Goal: Check status: Check status

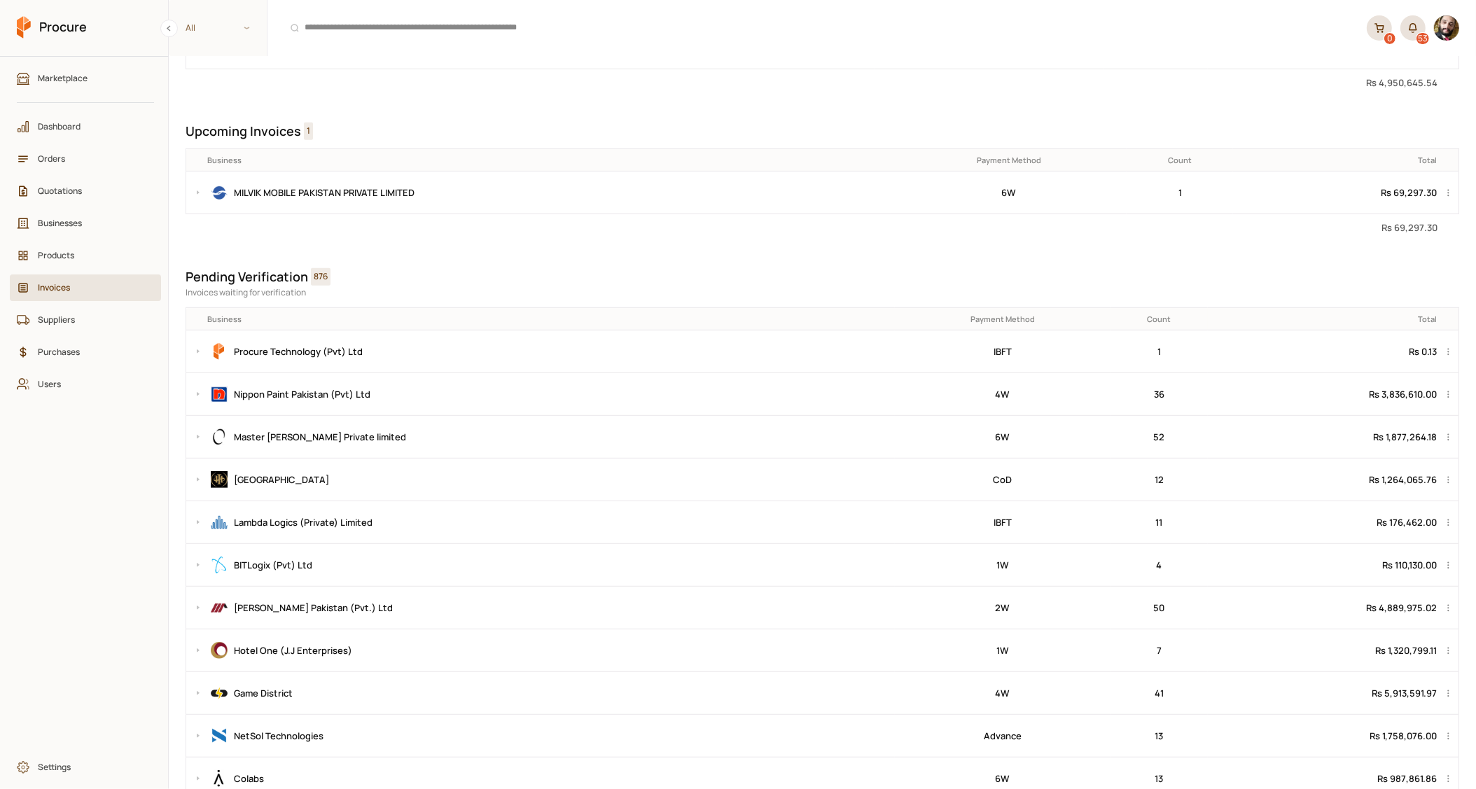
scroll to position [866, 0]
click at [197, 195] on button at bounding box center [194, 190] width 17 height 42
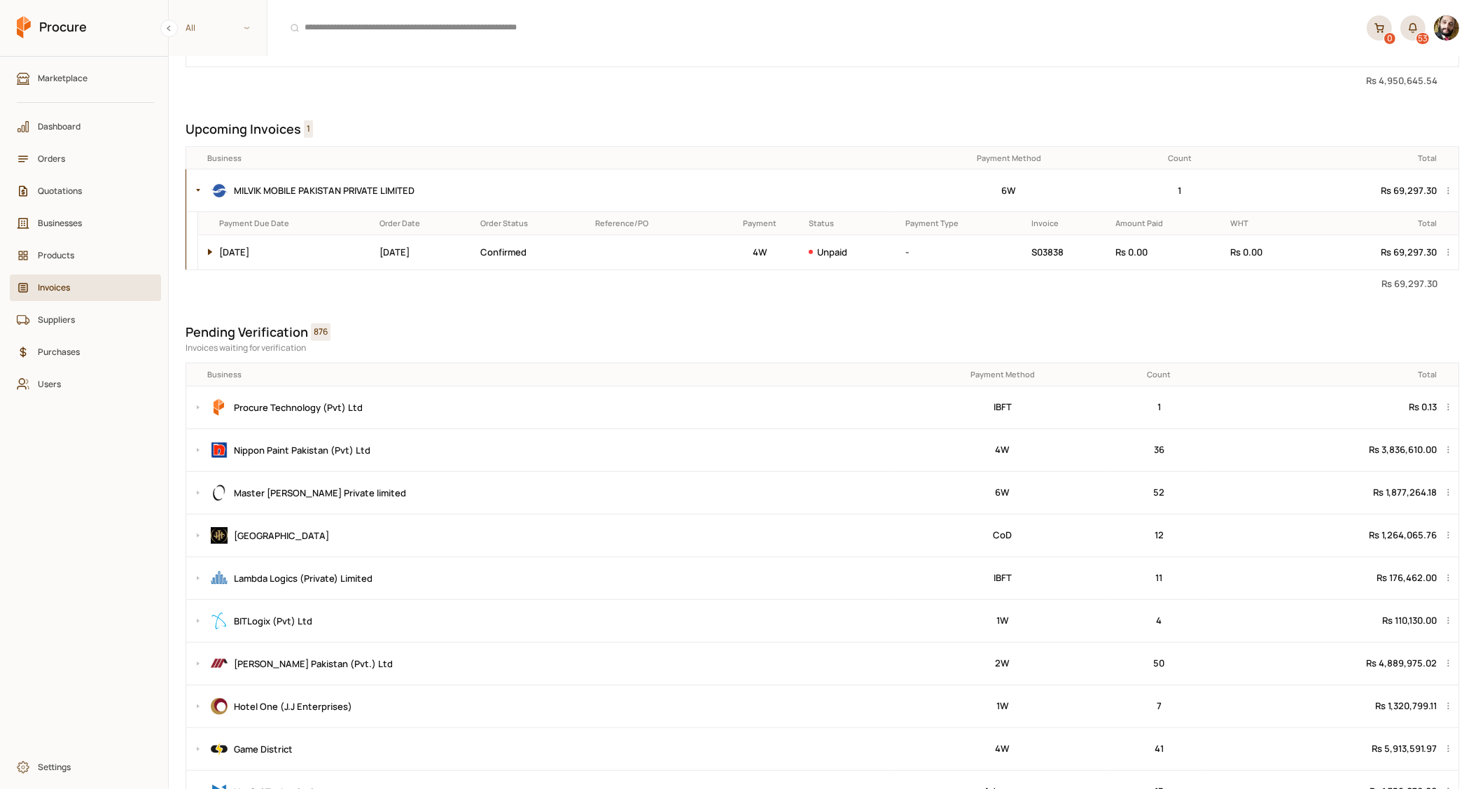
click at [207, 251] on button at bounding box center [206, 252] width 17 height 34
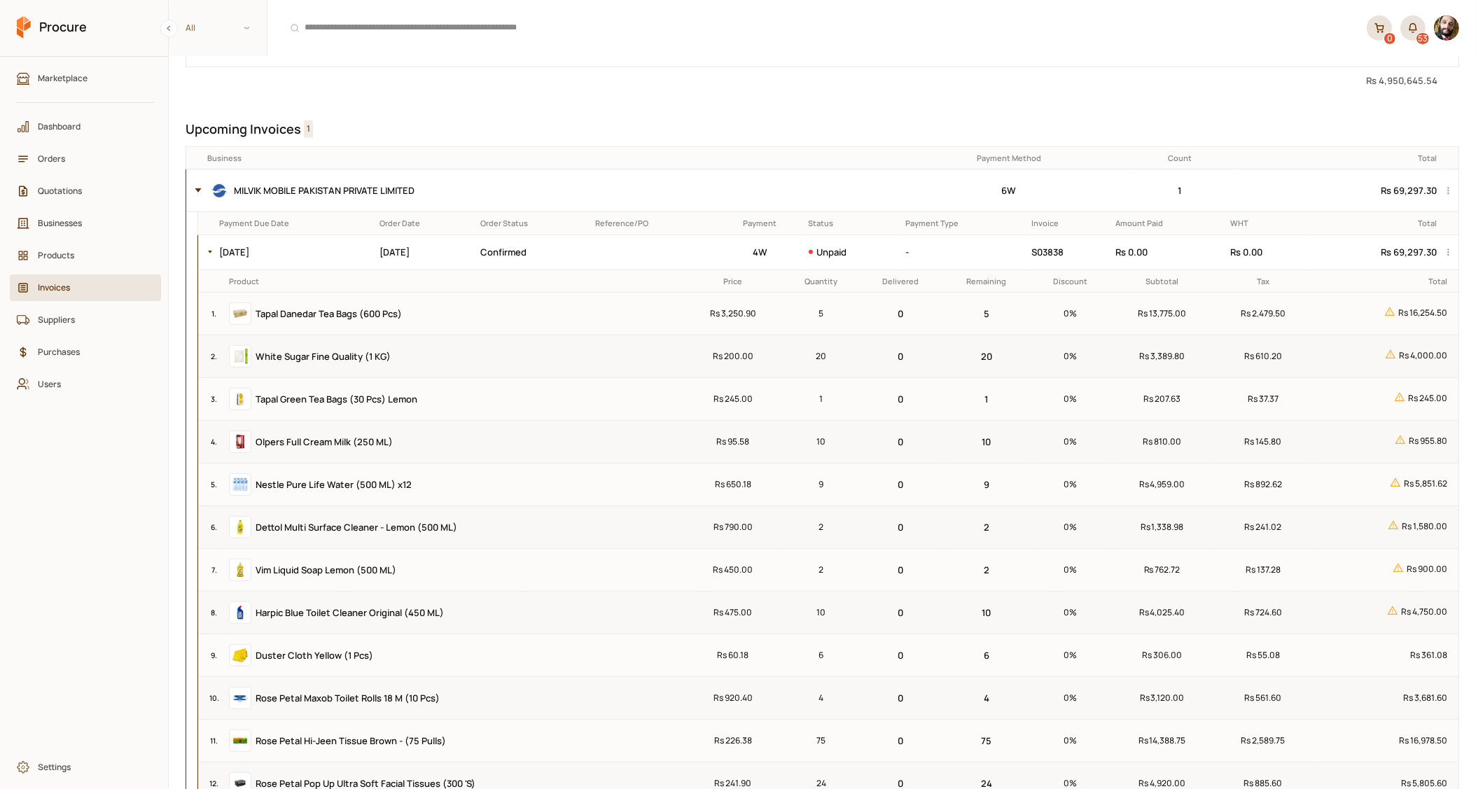
click at [197, 192] on button at bounding box center [194, 190] width 17 height 42
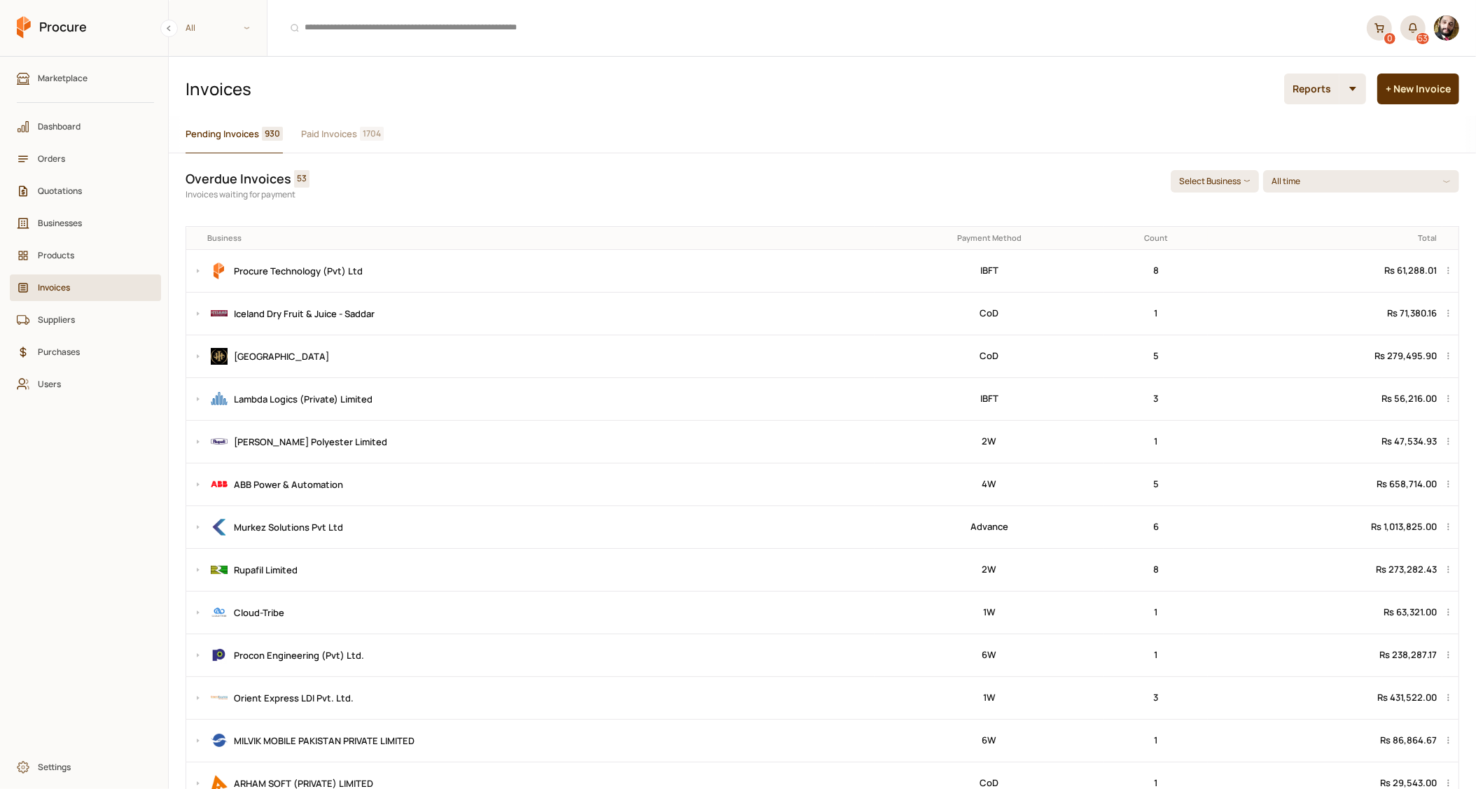
scroll to position [0, 0]
click at [67, 165] on span "Orders" at bounding box center [90, 158] width 105 height 13
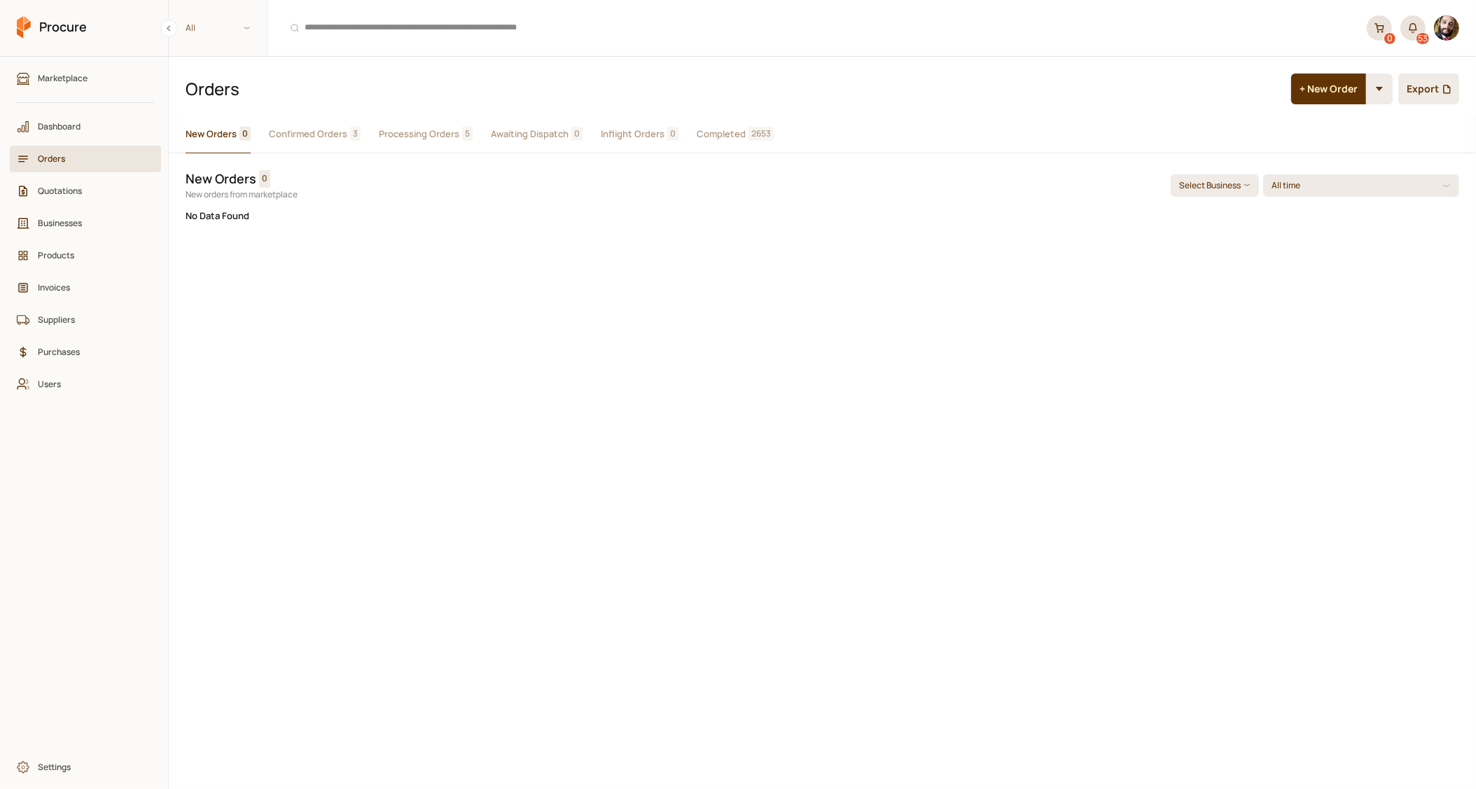
click at [324, 146] on button "Confirmed Orders 3" at bounding box center [315, 135] width 92 height 38
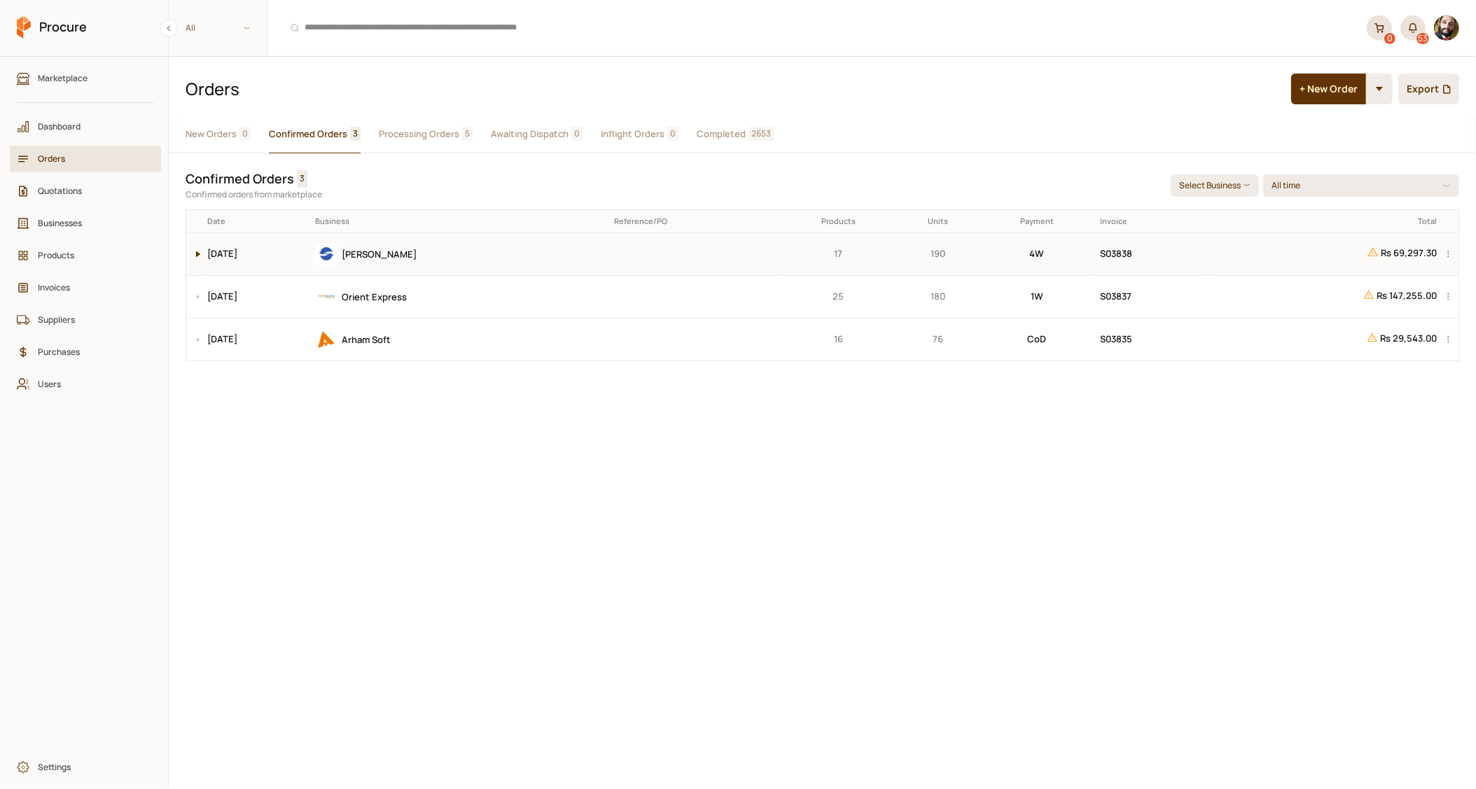
click at [198, 255] on button at bounding box center [194, 254] width 17 height 42
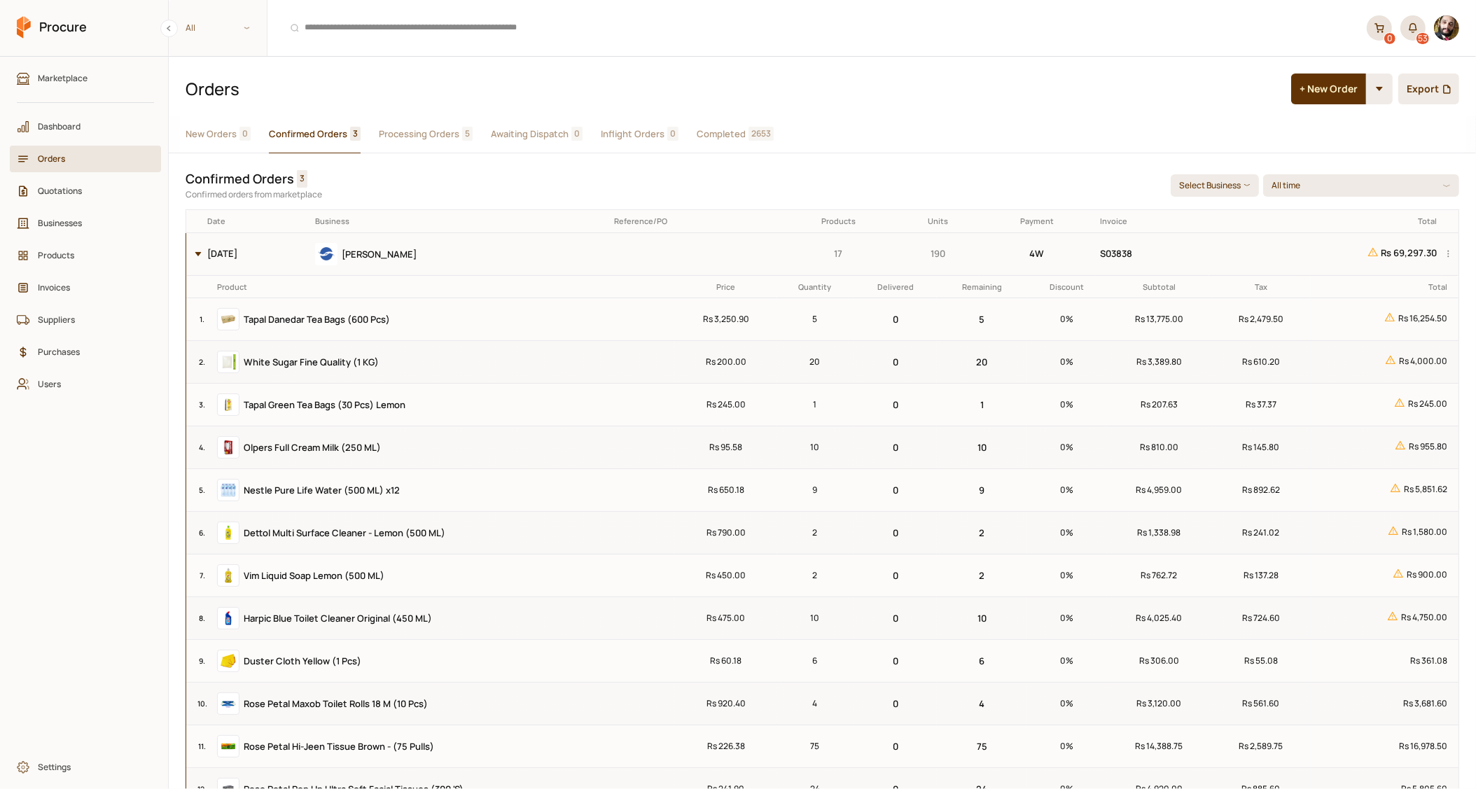
click at [198, 255] on button at bounding box center [194, 254] width 17 height 42
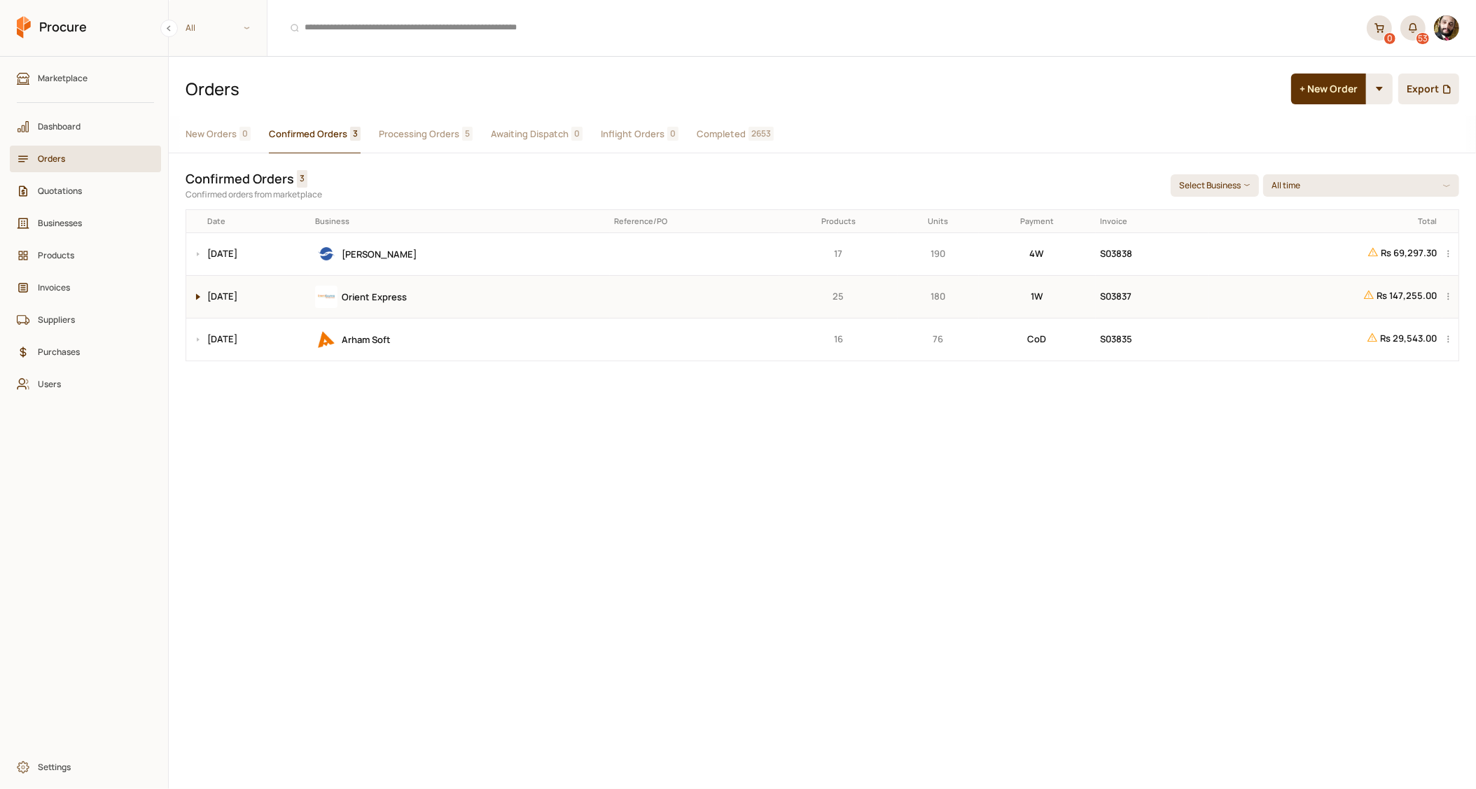
click at [198, 302] on button at bounding box center [194, 297] width 17 height 42
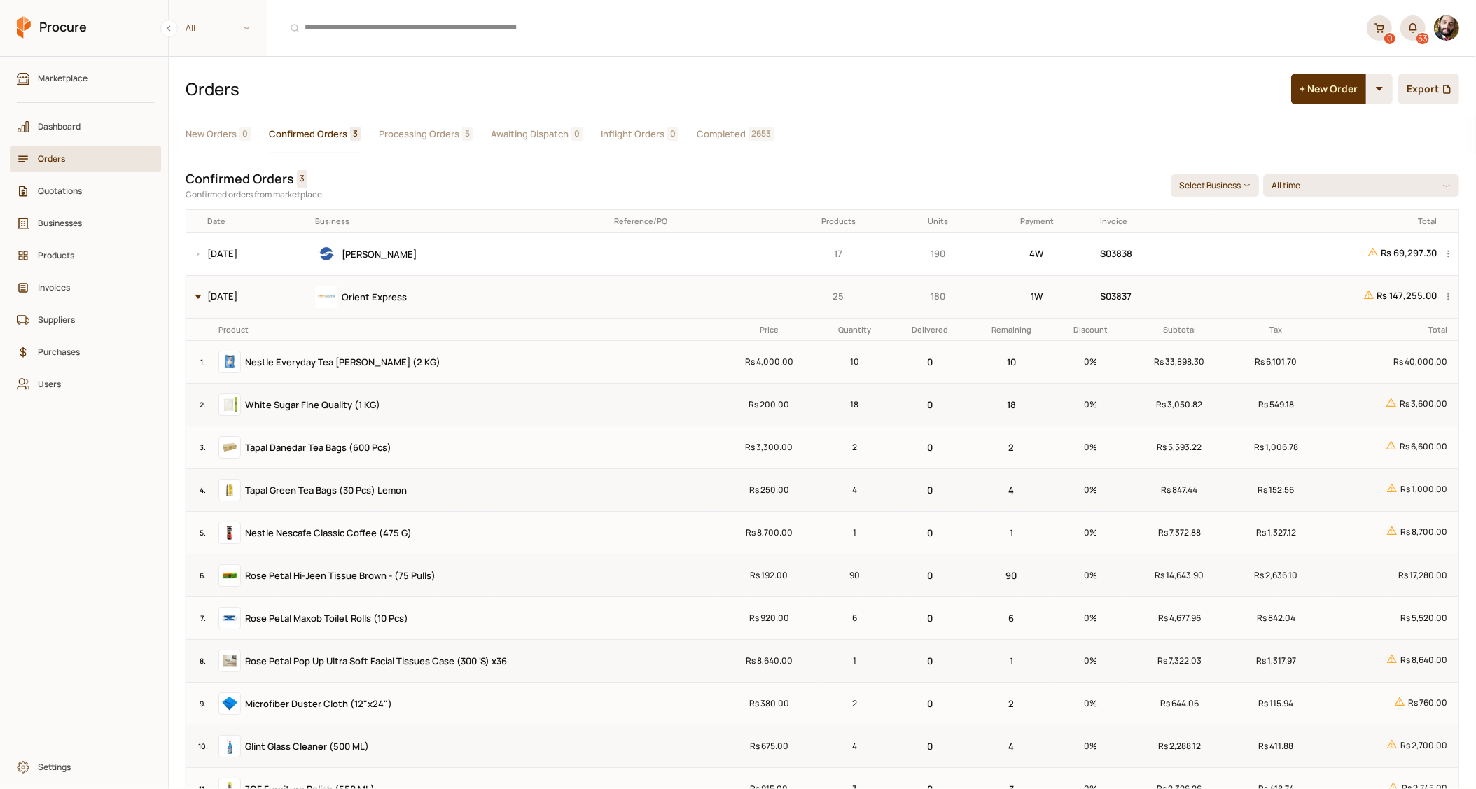
click at [198, 302] on button at bounding box center [194, 297] width 17 height 42
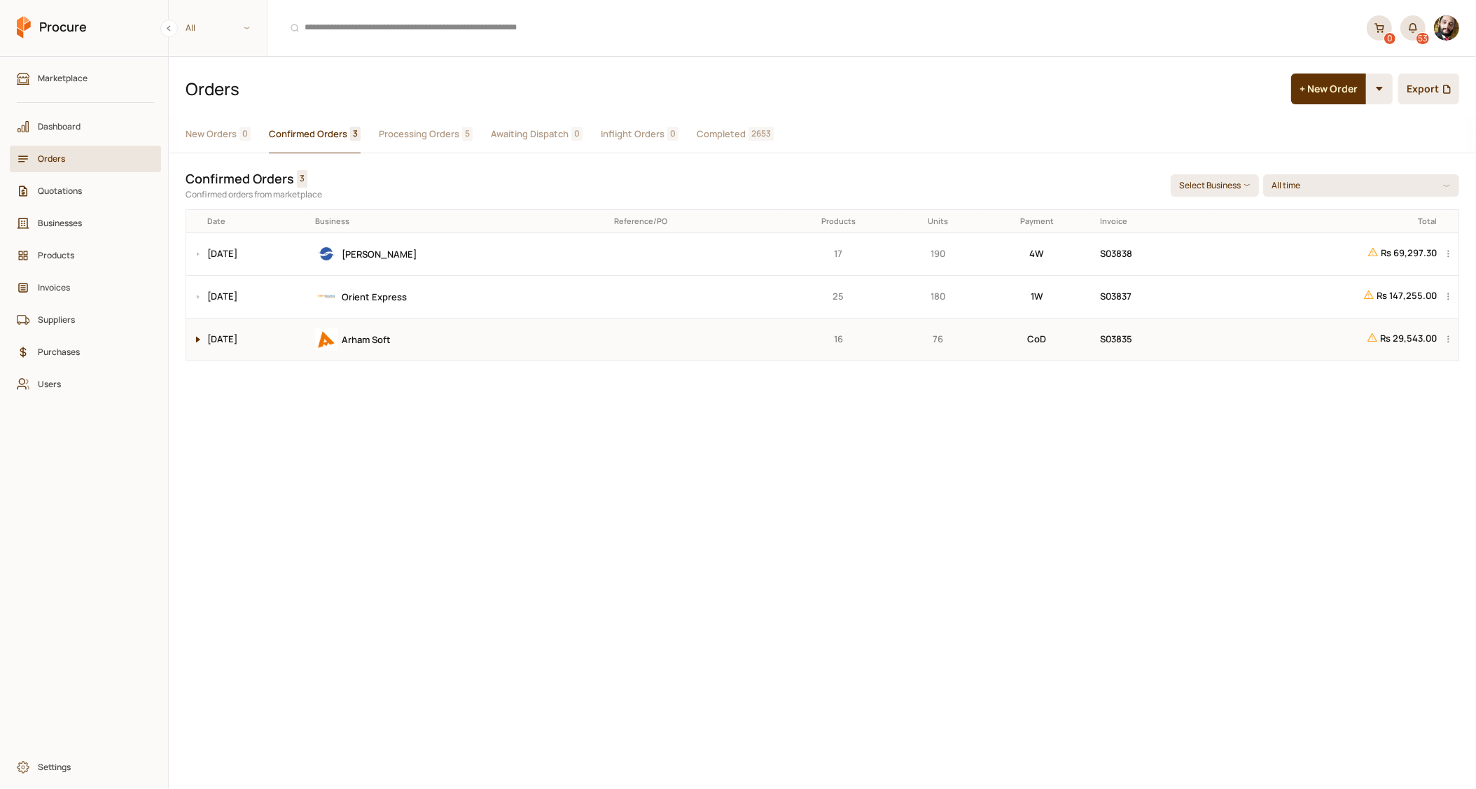
click at [193, 344] on button at bounding box center [194, 340] width 17 height 42
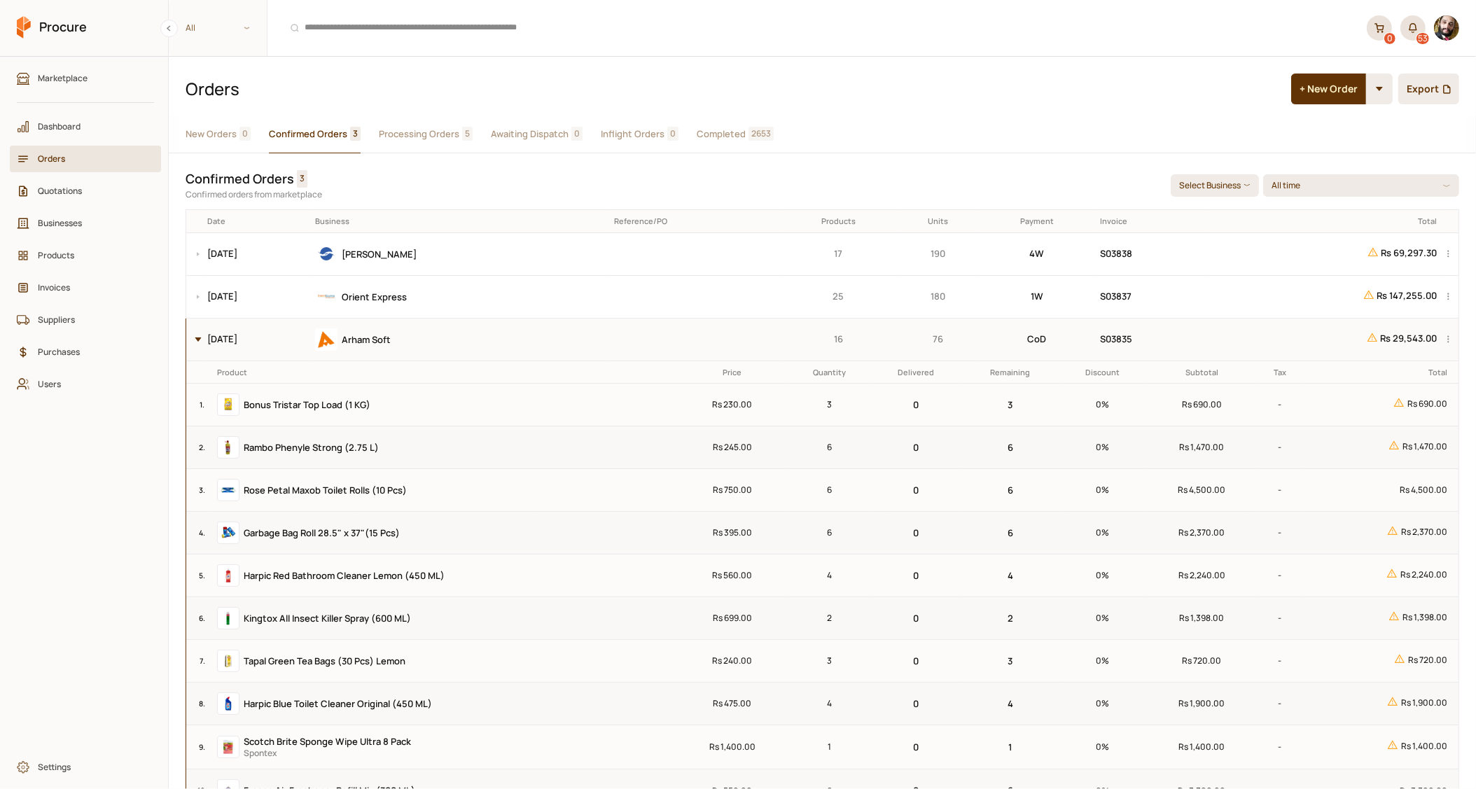
click at [193, 344] on button at bounding box center [194, 340] width 17 height 42
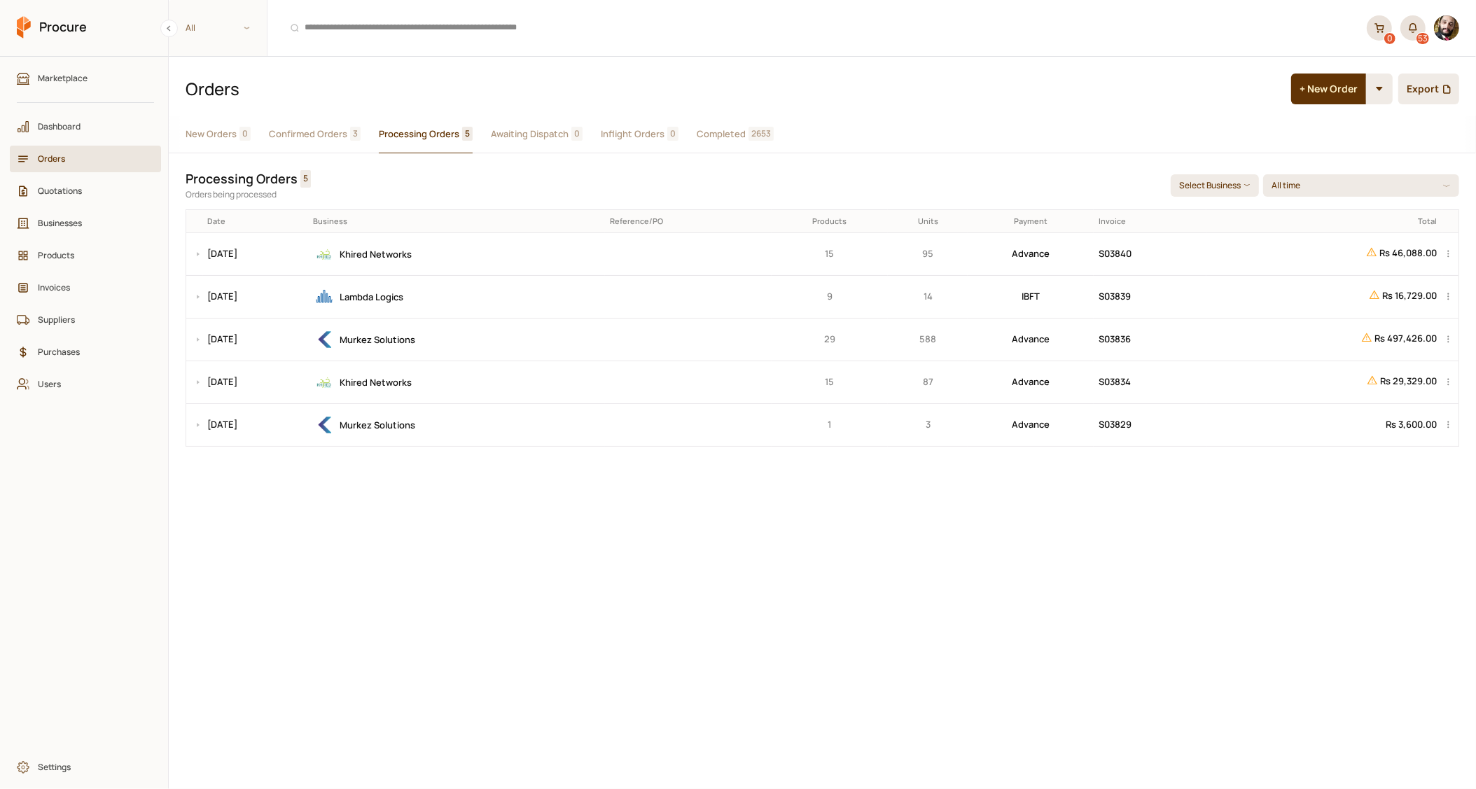
click at [414, 131] on span "Processing Orders" at bounding box center [419, 134] width 81 height 15
click at [194, 337] on button at bounding box center [194, 340] width 17 height 42
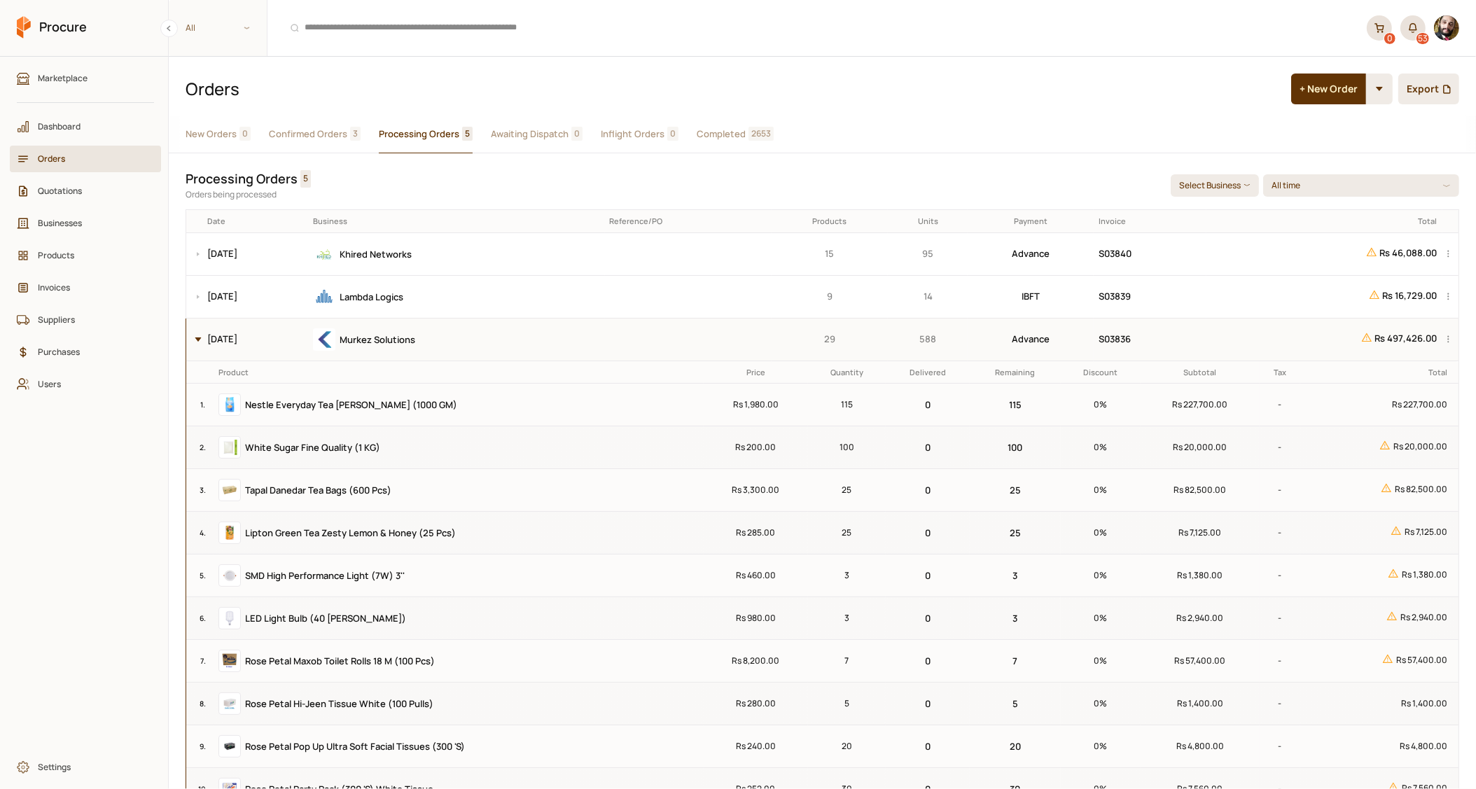
click at [194, 337] on button at bounding box center [194, 340] width 17 height 42
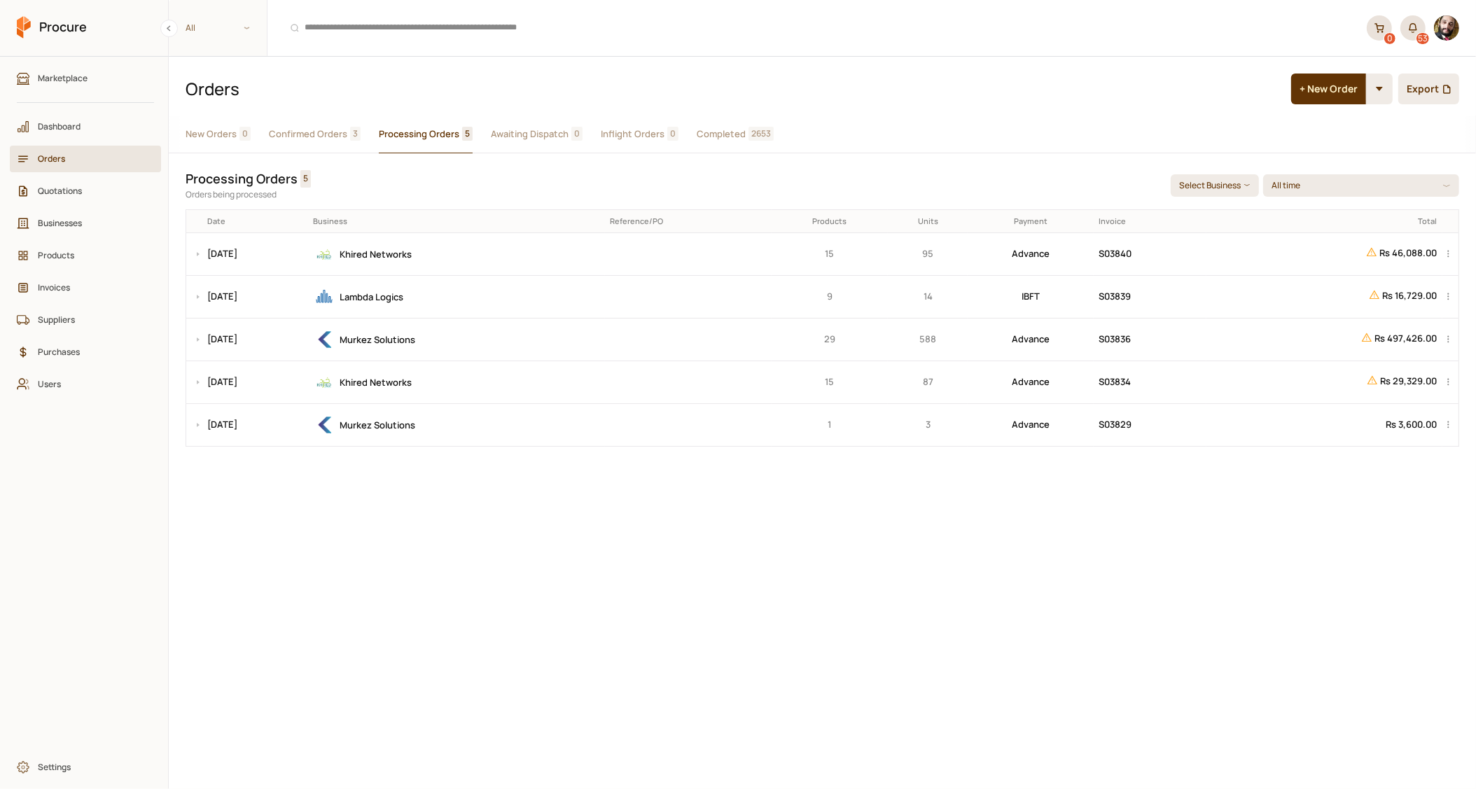
click at [594, 174] on div "Processing Orders 5" at bounding box center [673, 179] width 974 height 18
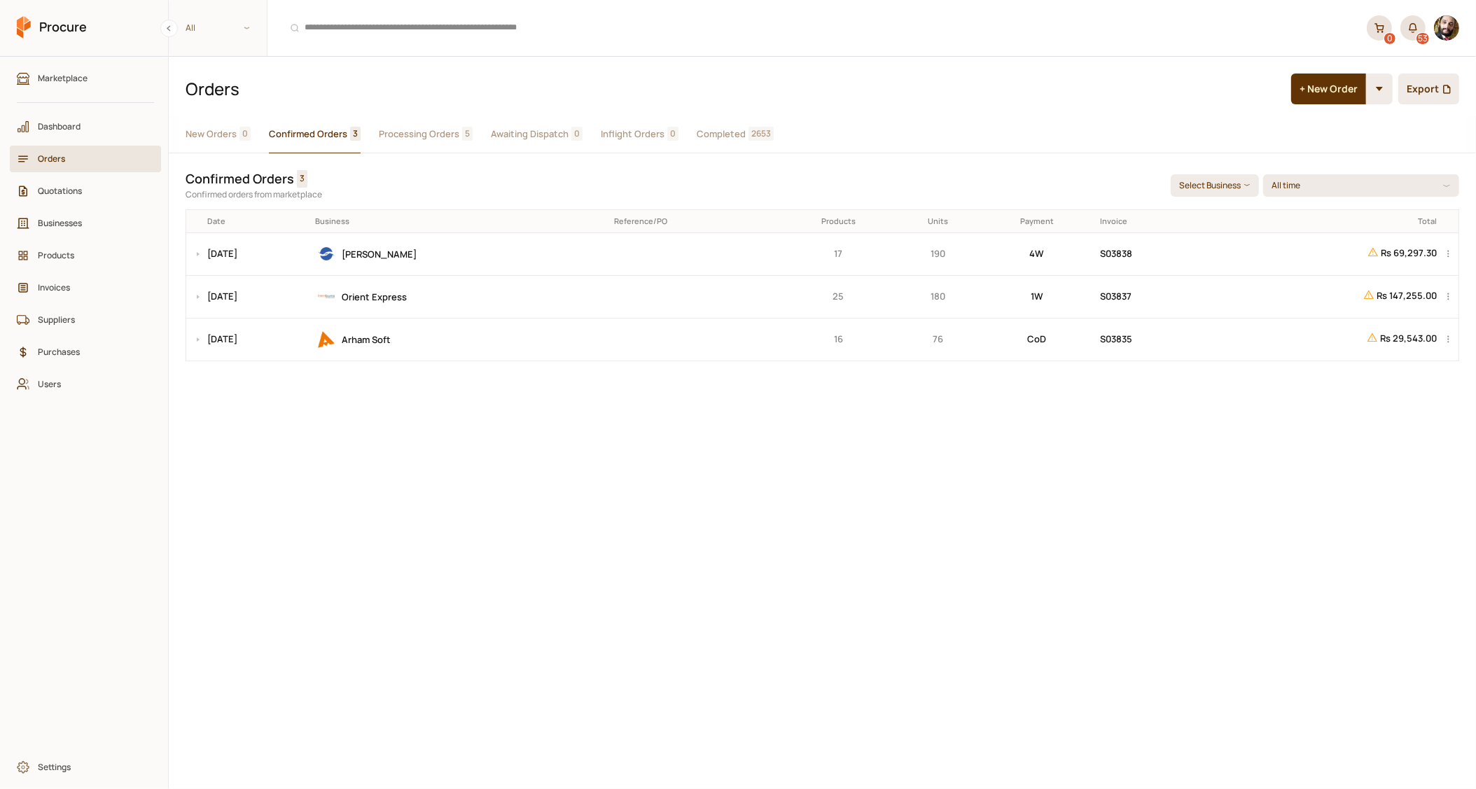
click at [299, 139] on span "Confirmed Orders" at bounding box center [308, 134] width 78 height 15
click at [190, 334] on button at bounding box center [194, 340] width 17 height 42
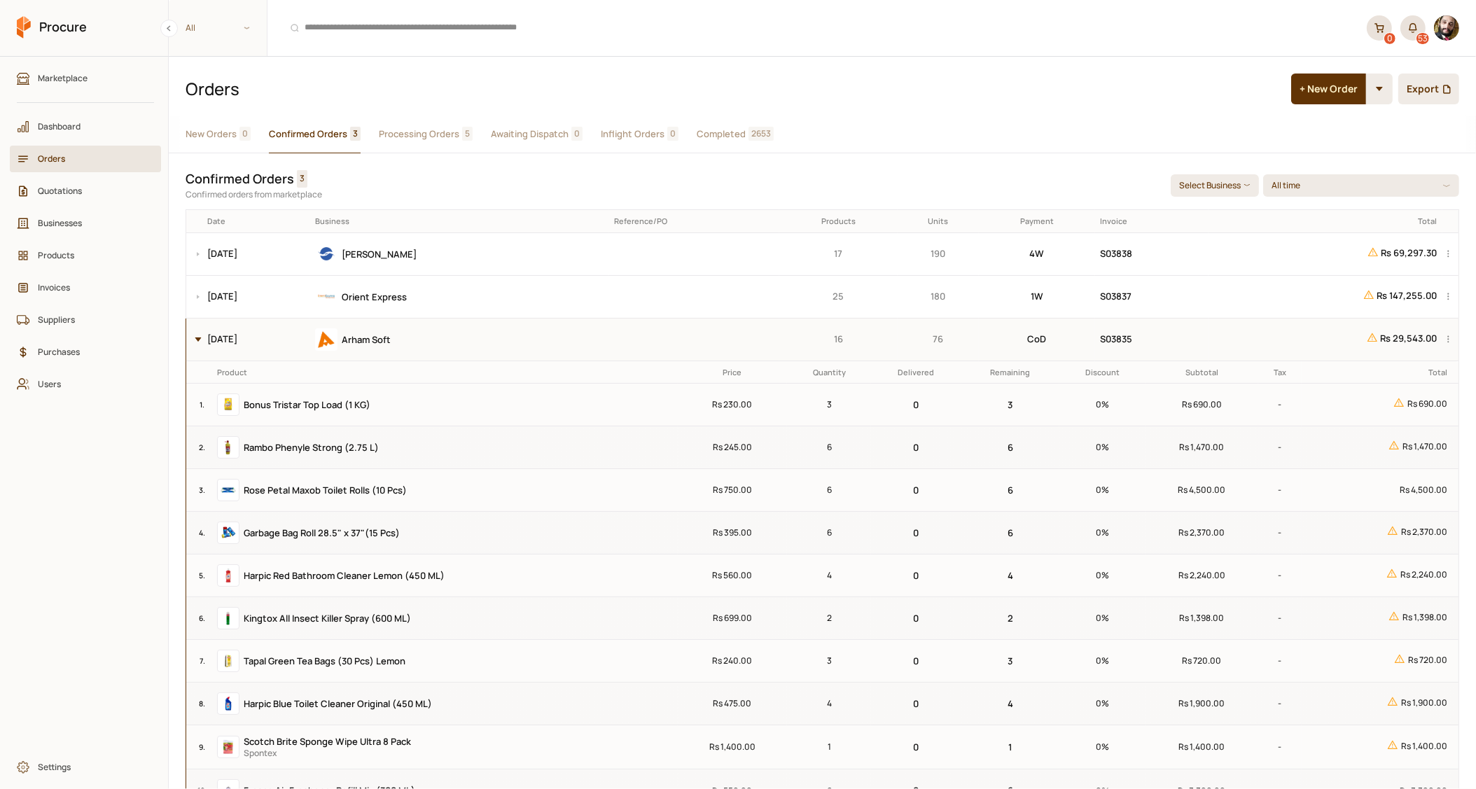
click at [190, 334] on button at bounding box center [194, 340] width 17 height 42
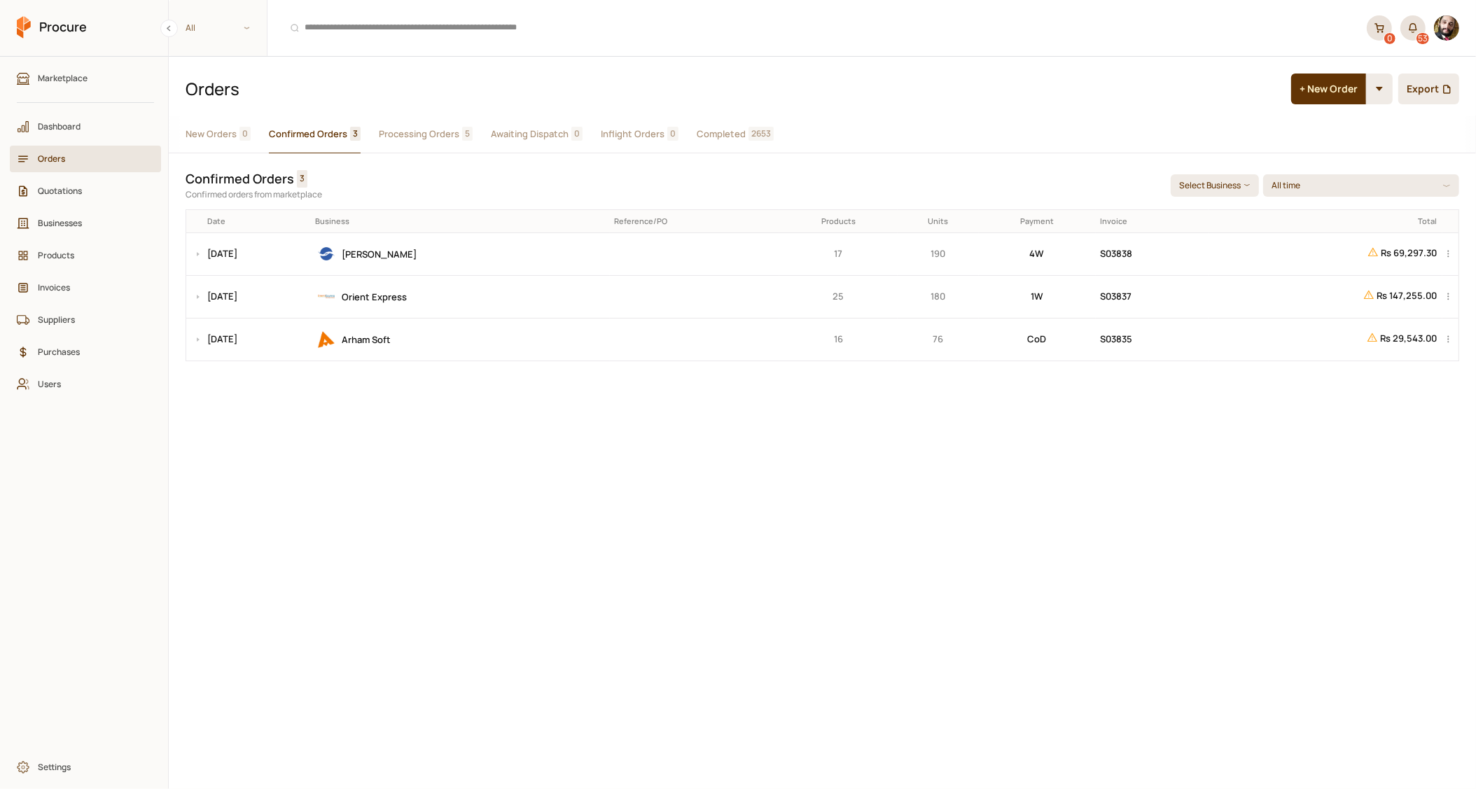
click at [440, 146] on button "Processing Orders 5" at bounding box center [426, 135] width 94 height 38
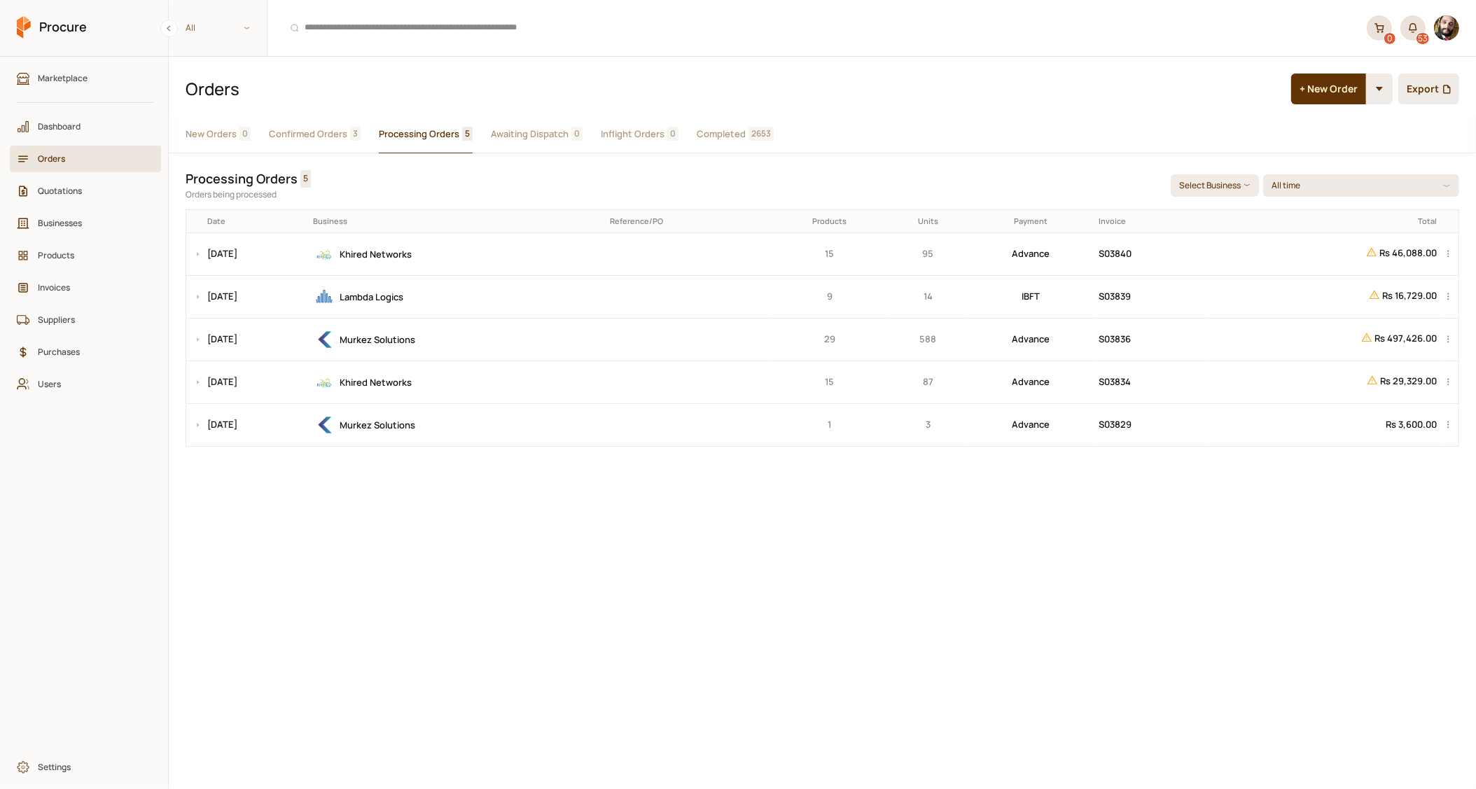
click at [706, 137] on span "Completed" at bounding box center [721, 134] width 49 height 15
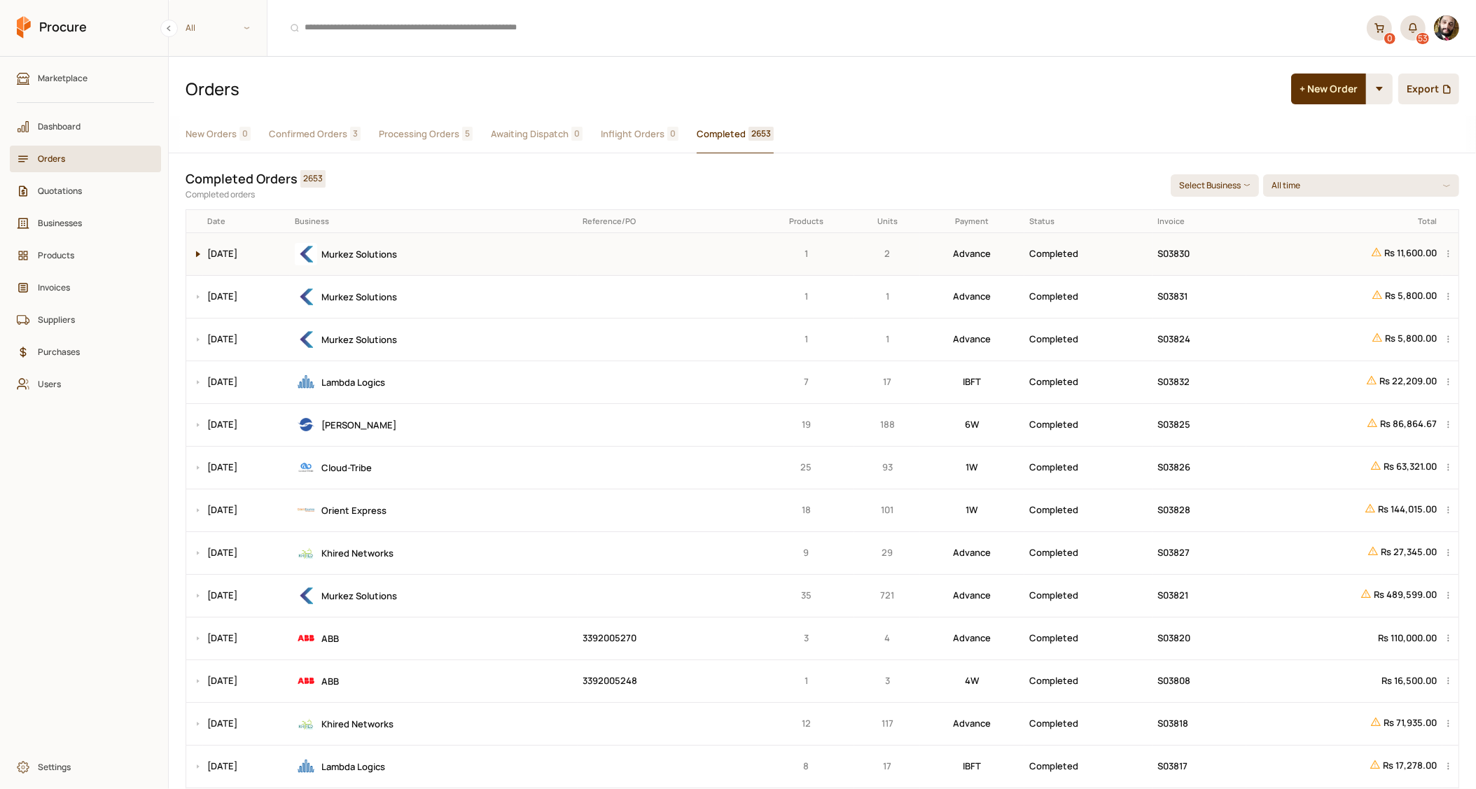
click at [194, 255] on button at bounding box center [194, 254] width 17 height 42
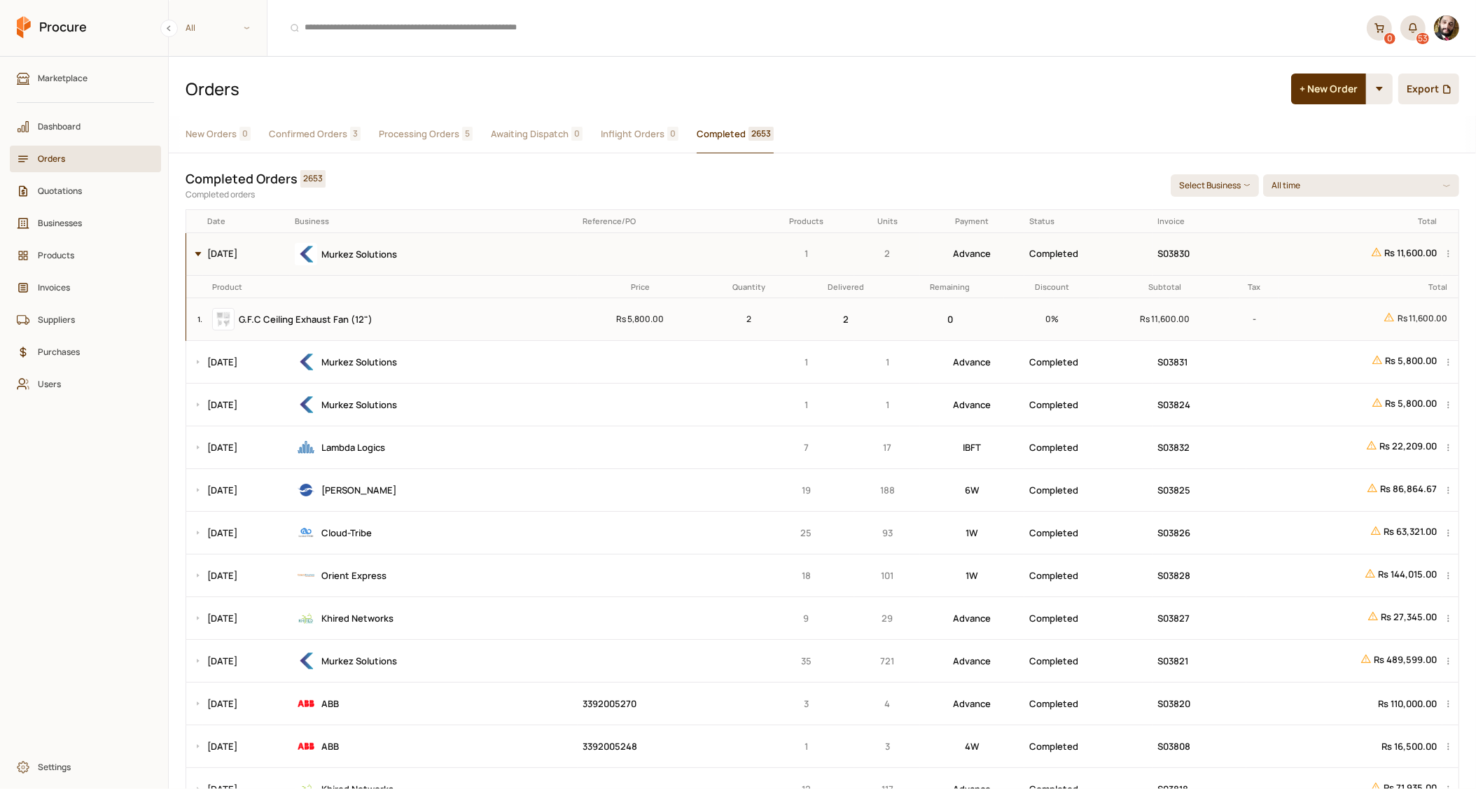
click at [194, 255] on button at bounding box center [194, 254] width 17 height 42
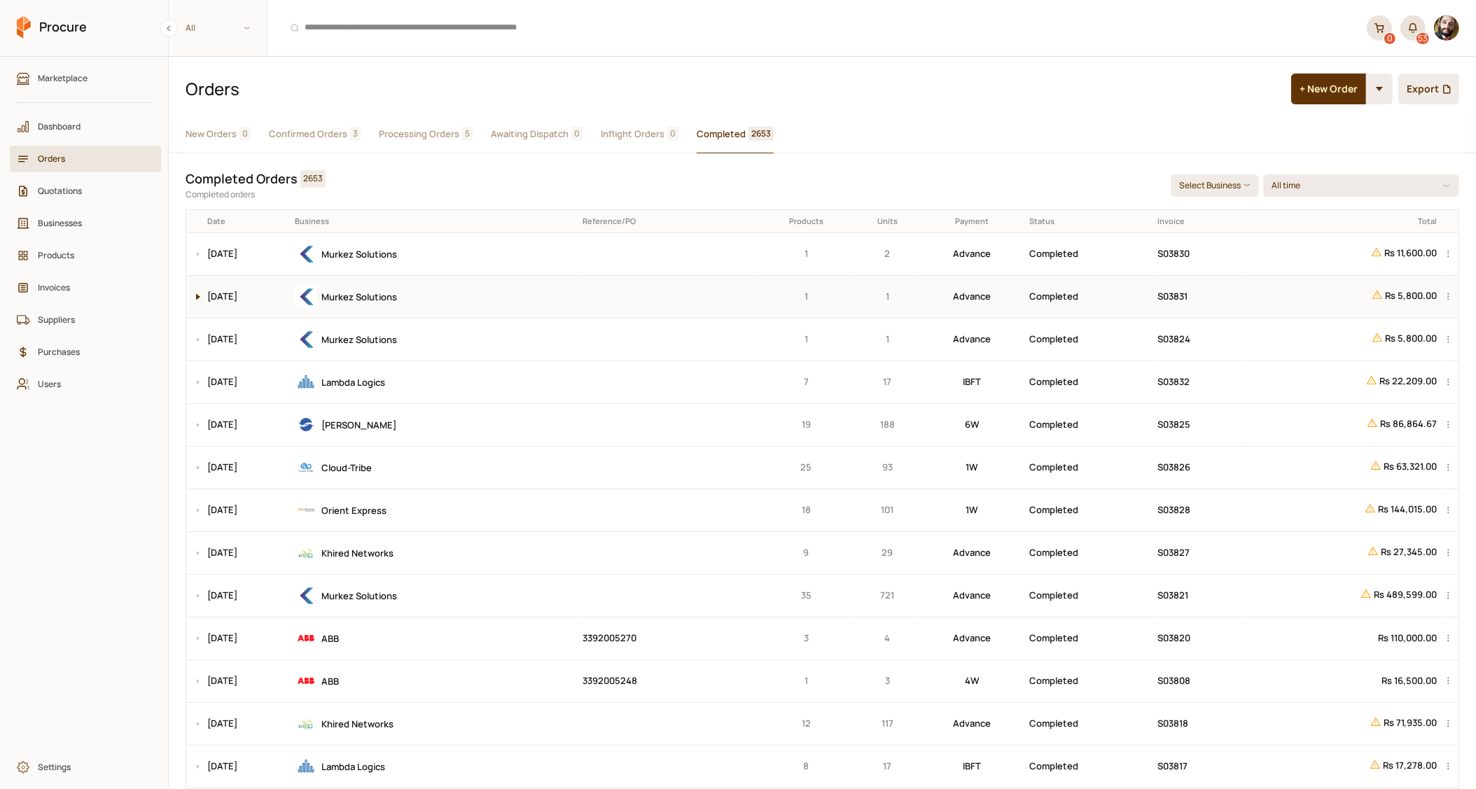
click at [194, 299] on button at bounding box center [194, 297] width 17 height 42
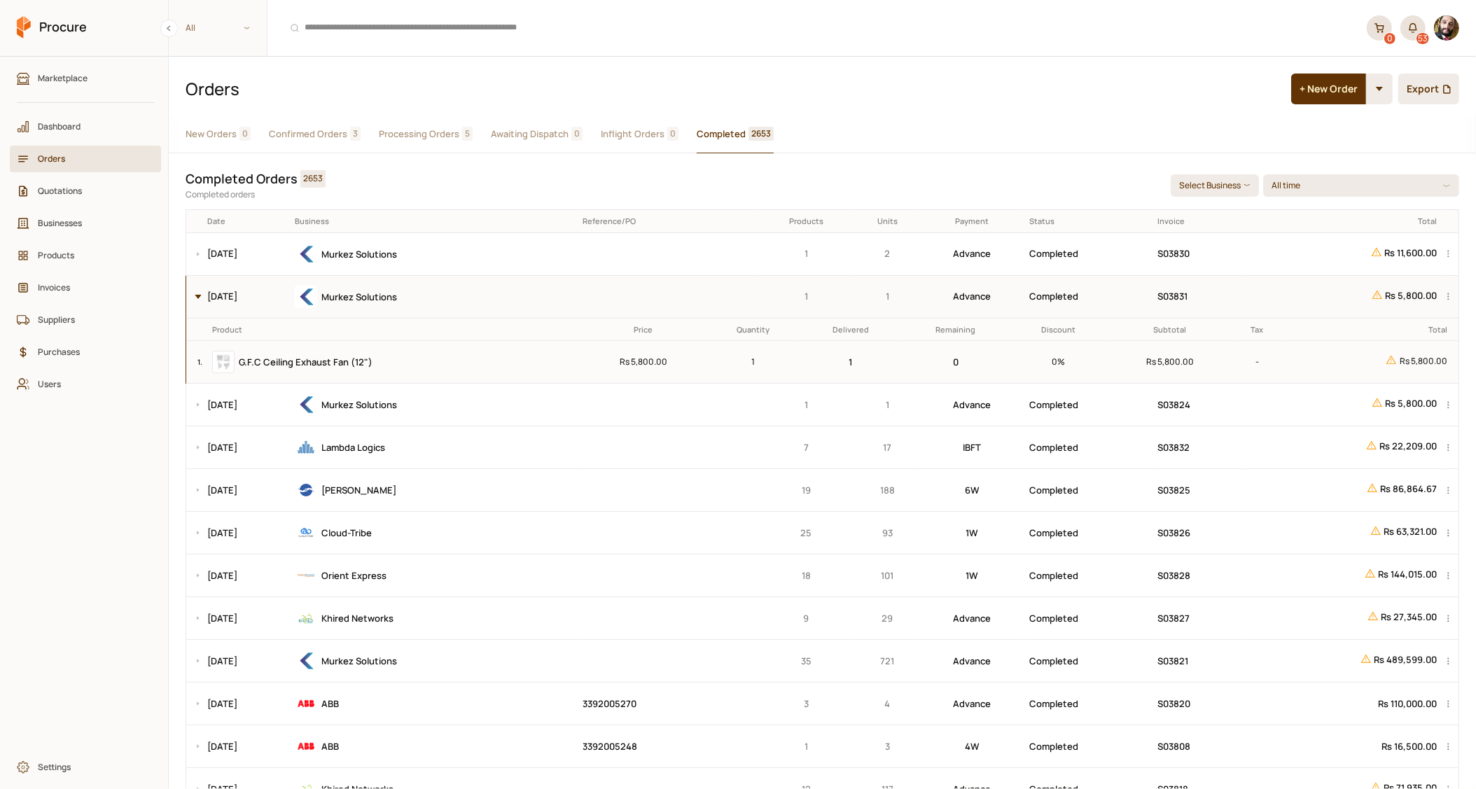
click at [194, 299] on button at bounding box center [194, 297] width 17 height 42
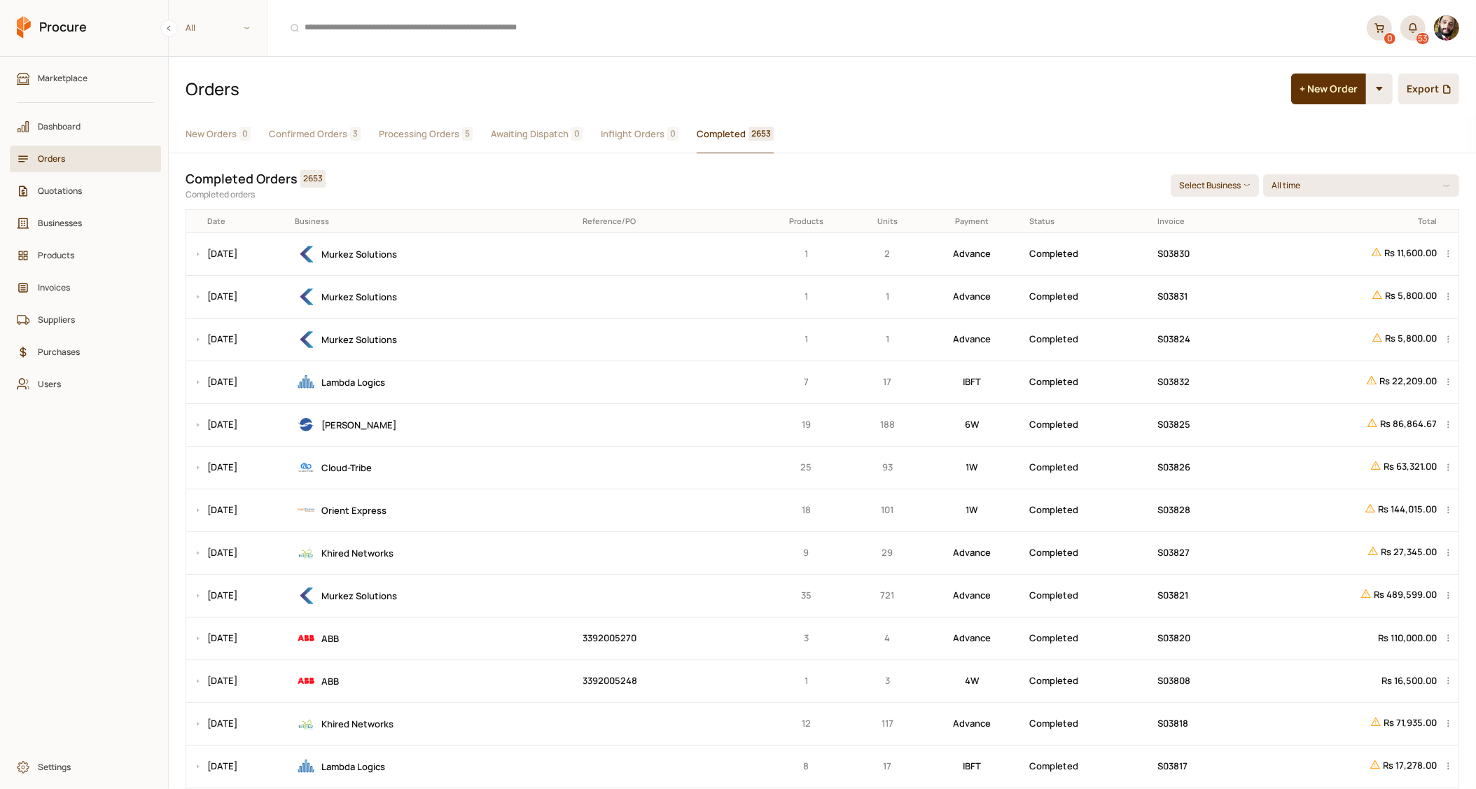
click at [418, 134] on span "Processing Orders" at bounding box center [419, 134] width 81 height 15
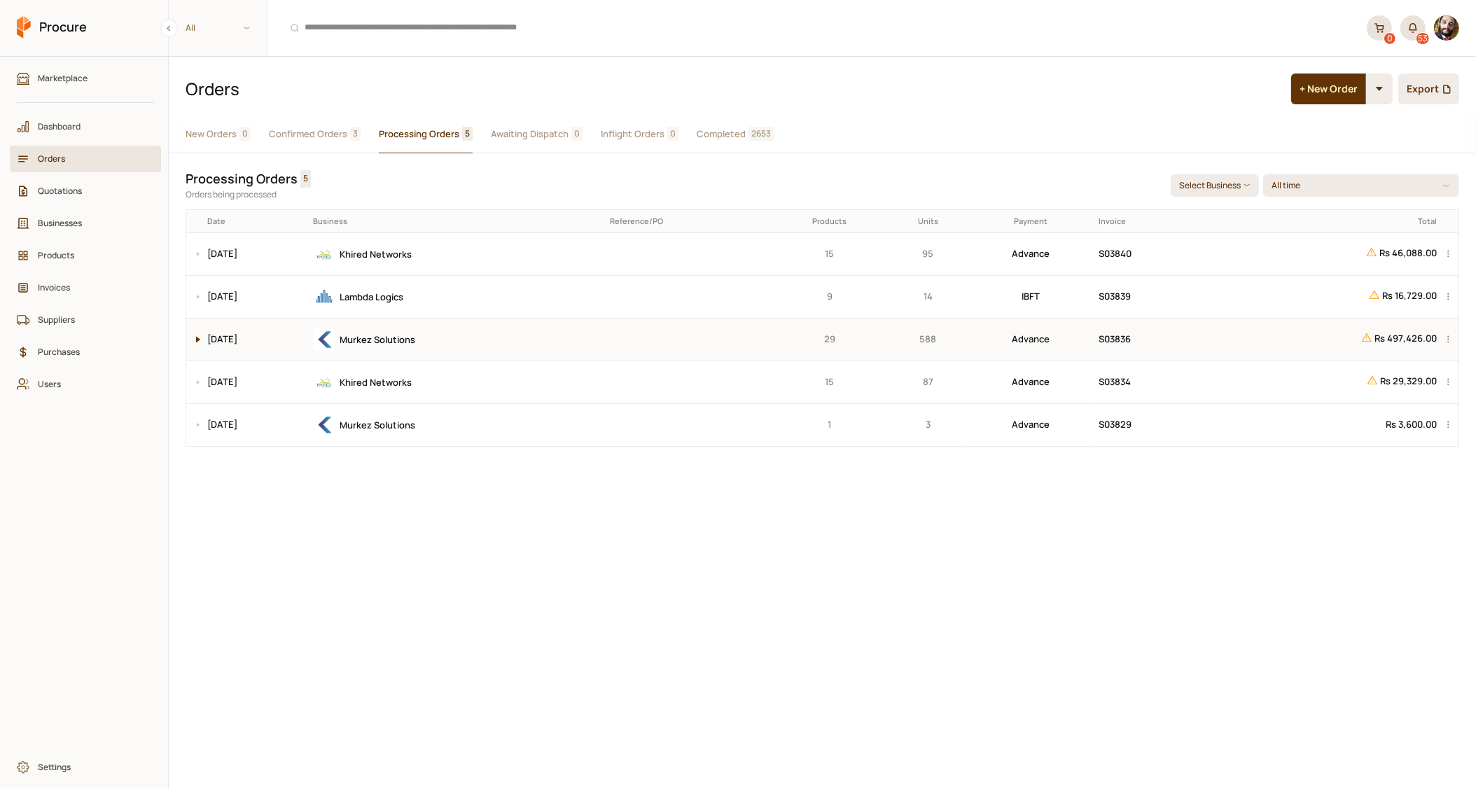
click at [195, 343] on button at bounding box center [194, 340] width 17 height 42
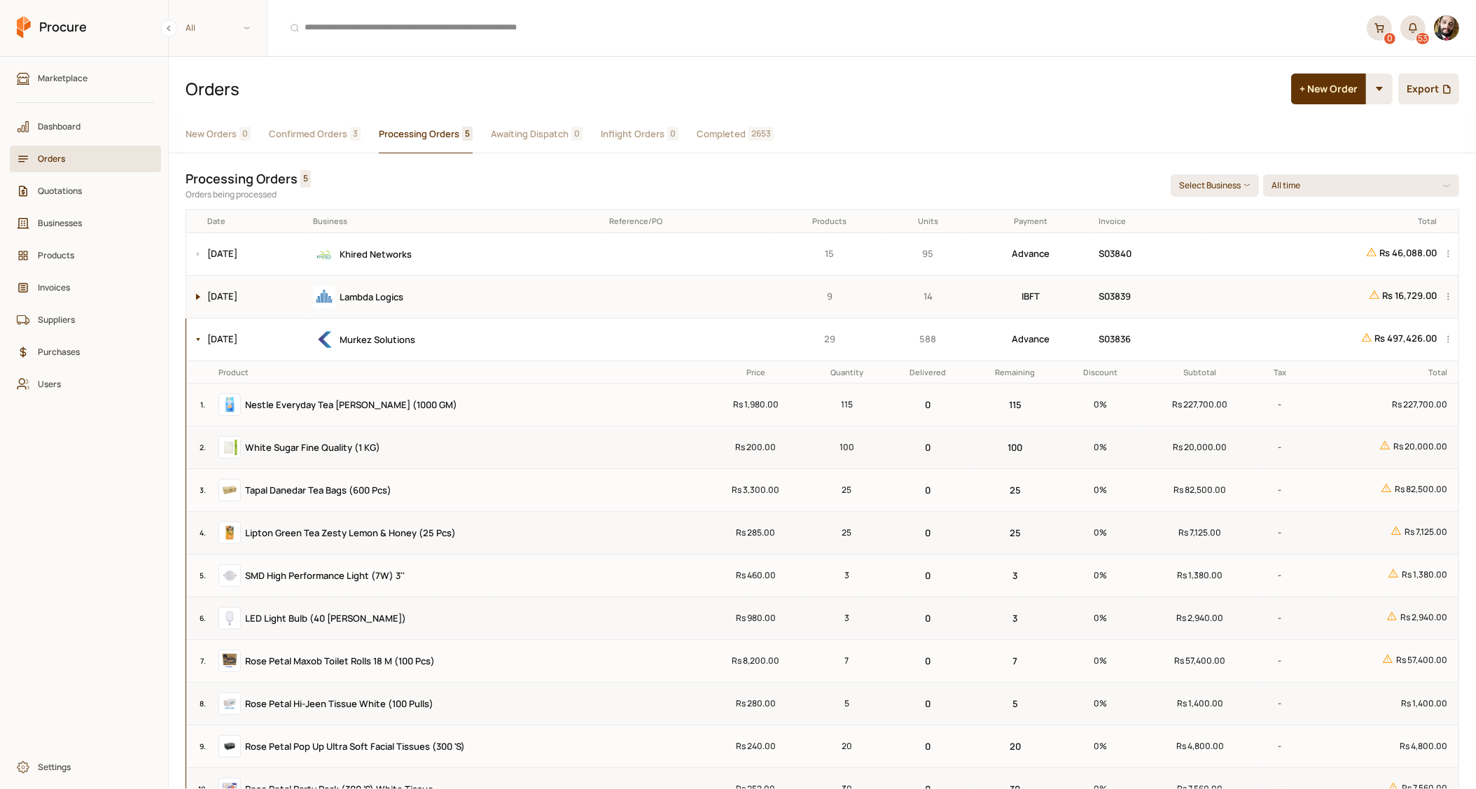
click at [194, 300] on button at bounding box center [194, 297] width 17 height 42
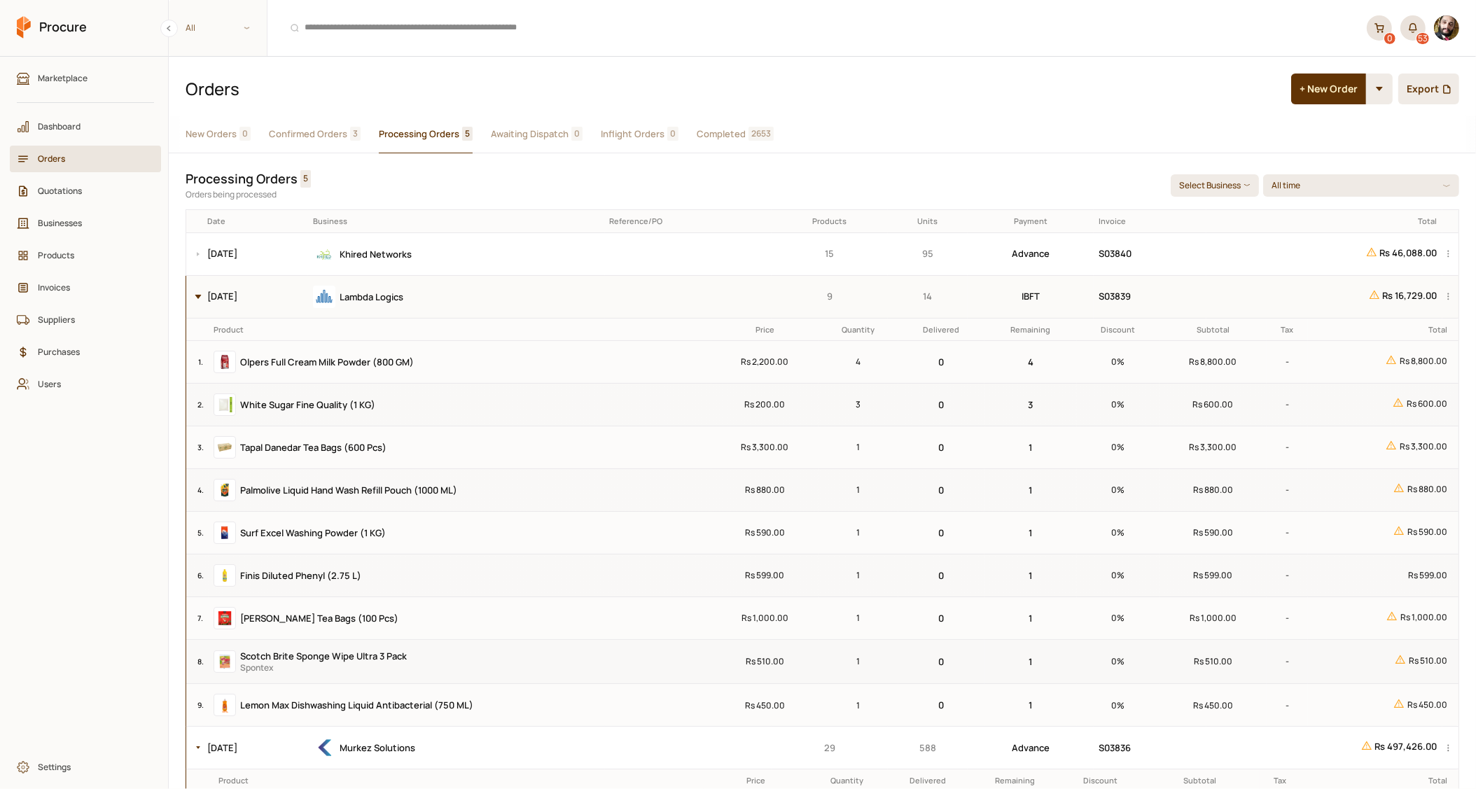
click at [194, 300] on button at bounding box center [194, 297] width 17 height 42
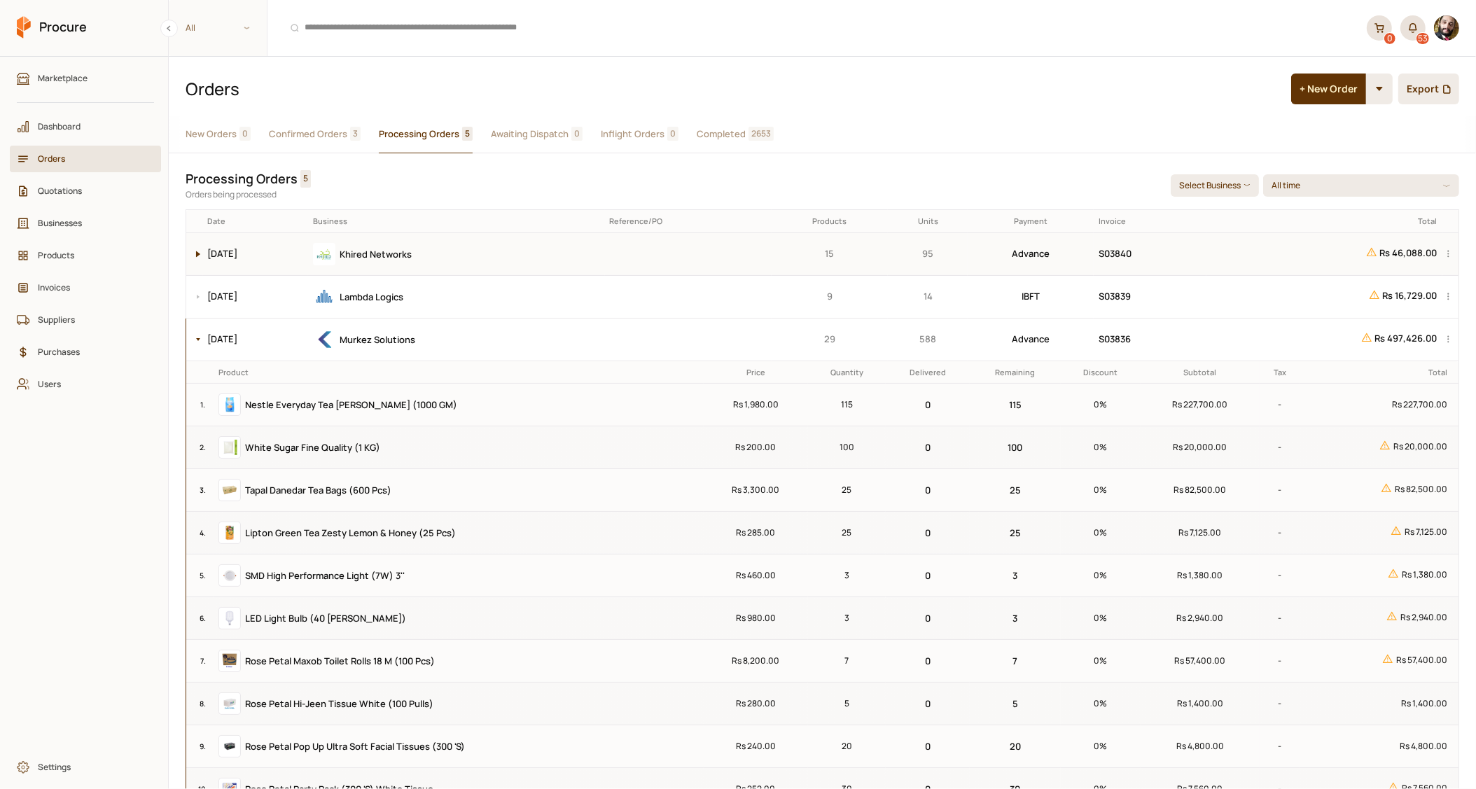
click at [194, 251] on button at bounding box center [194, 254] width 17 height 42
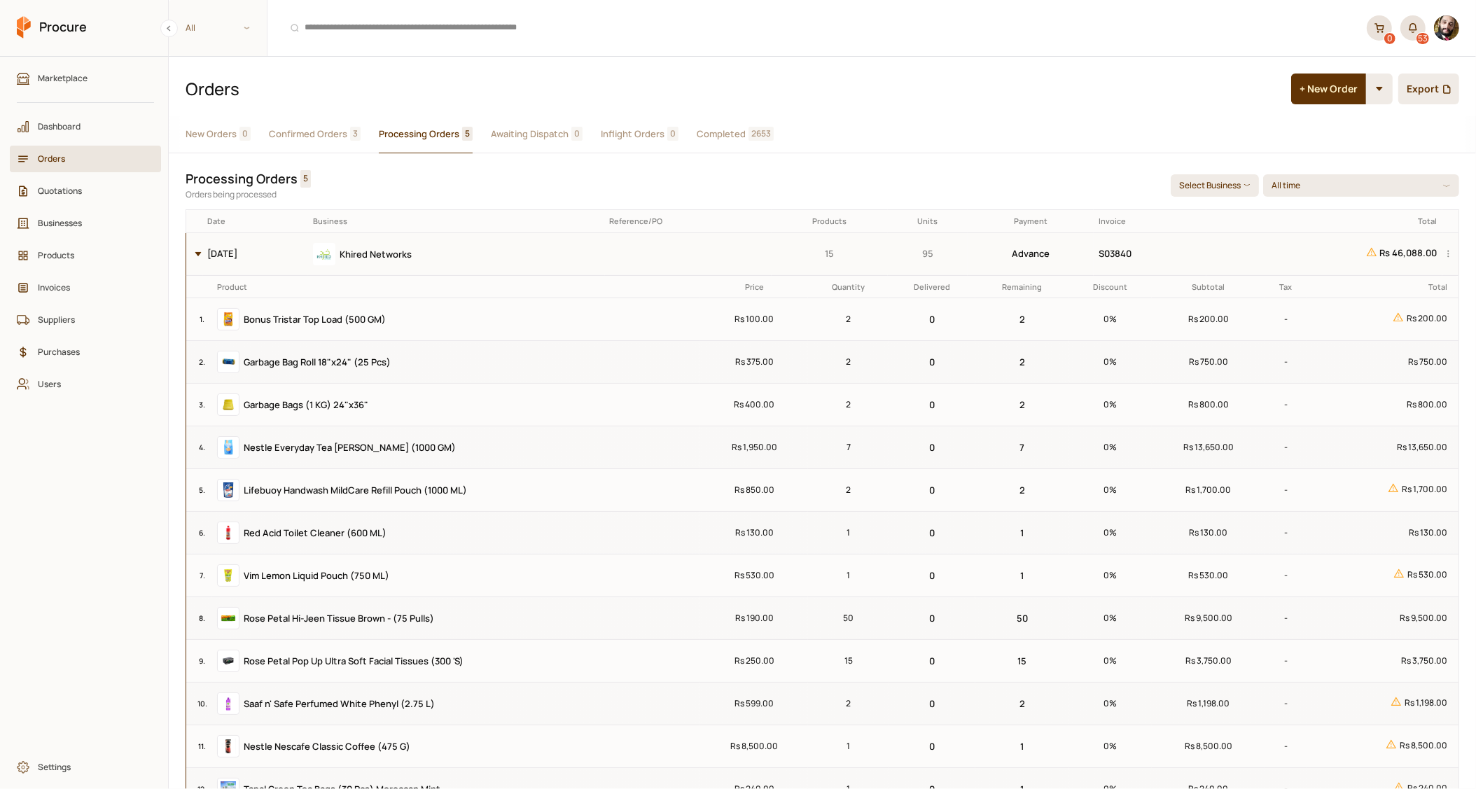
click at [194, 251] on button at bounding box center [194, 254] width 17 height 42
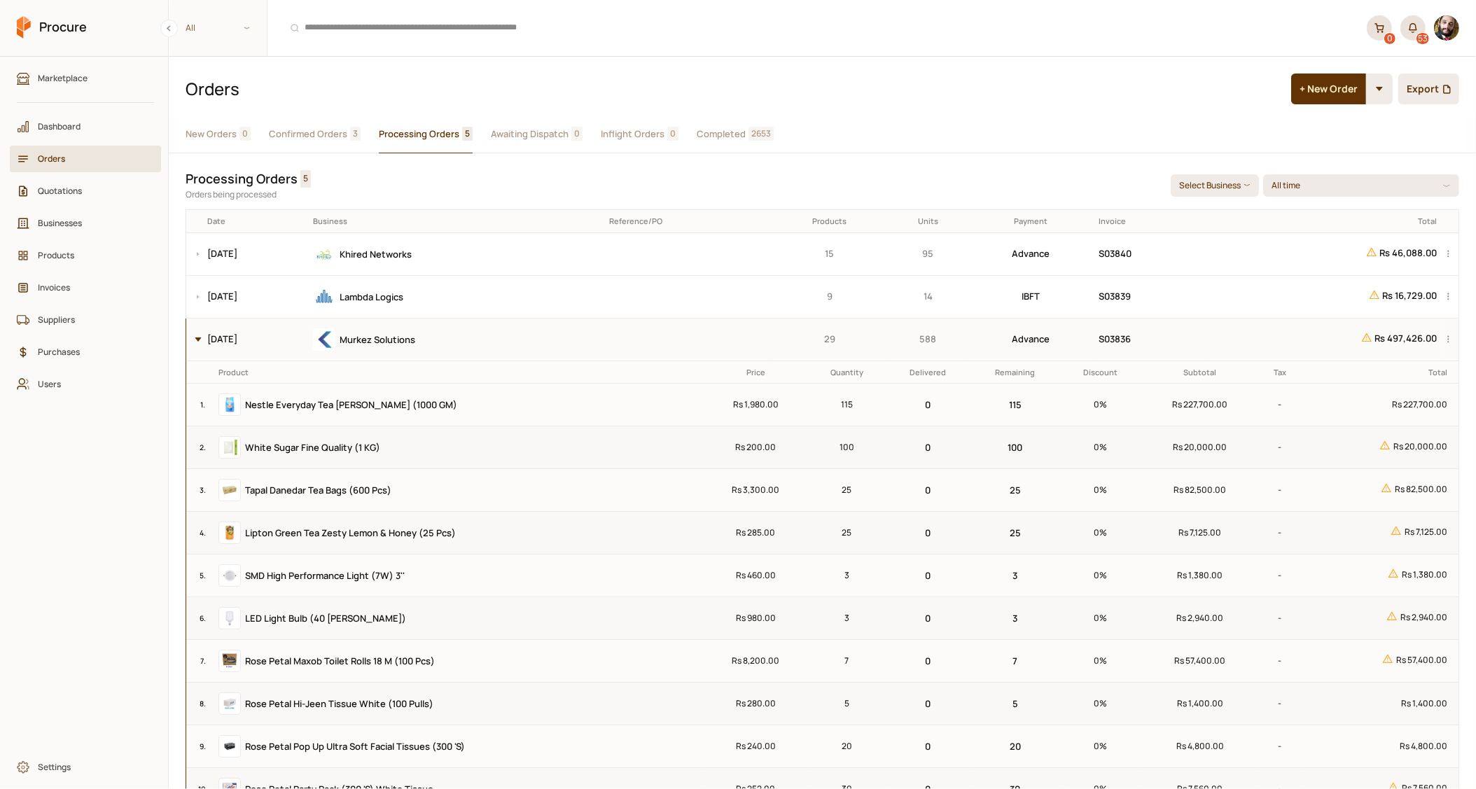
click at [201, 347] on button at bounding box center [194, 340] width 17 height 42
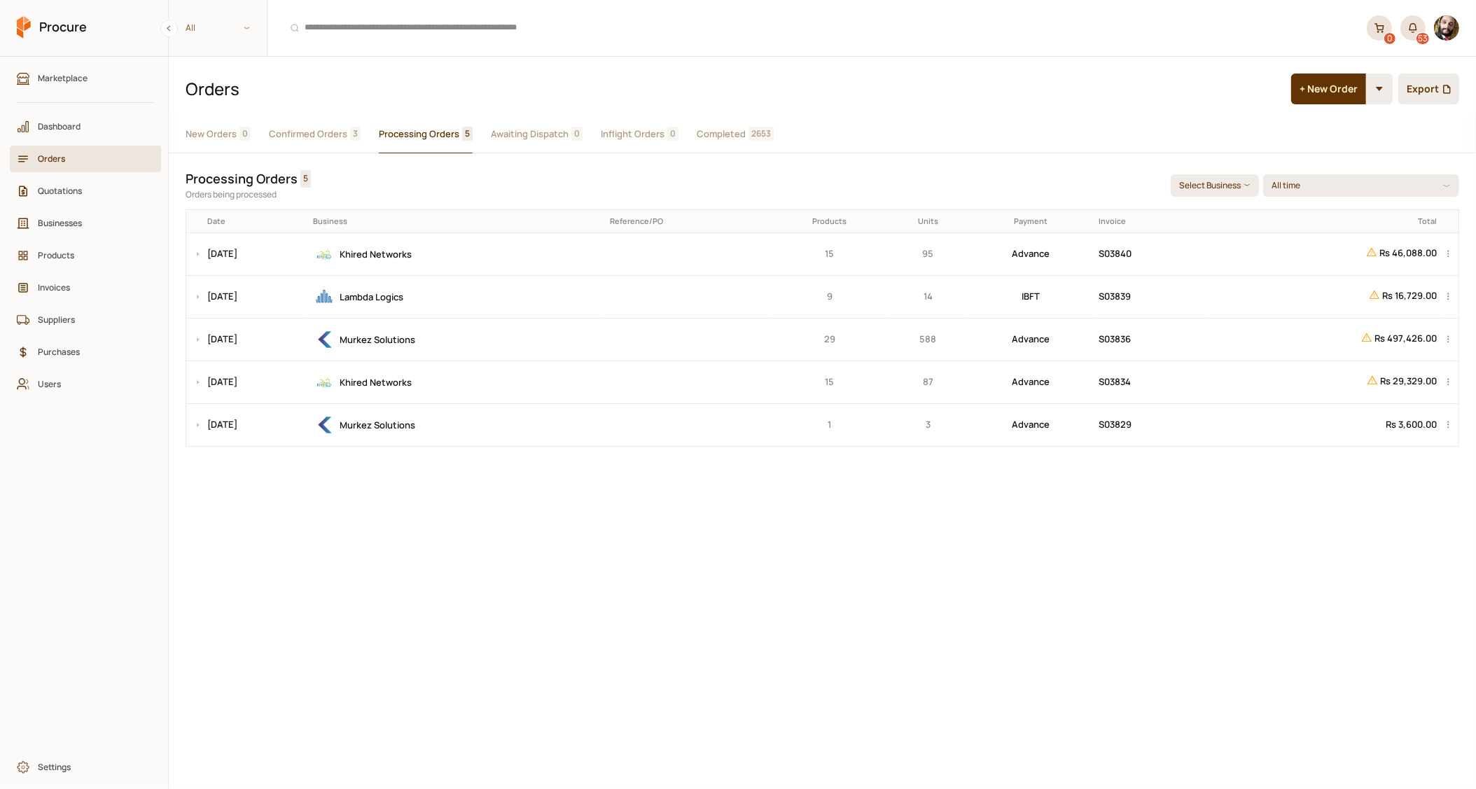
click at [284, 553] on div "New Orders 0 Confirmed Orders 3 Processing Orders 5 Awaiting Dispatch 0 Infligh…" at bounding box center [822, 452] width 1307 height 673
click at [319, 134] on span "Confirmed Orders" at bounding box center [308, 134] width 78 height 15
